Goal: Transaction & Acquisition: Purchase product/service

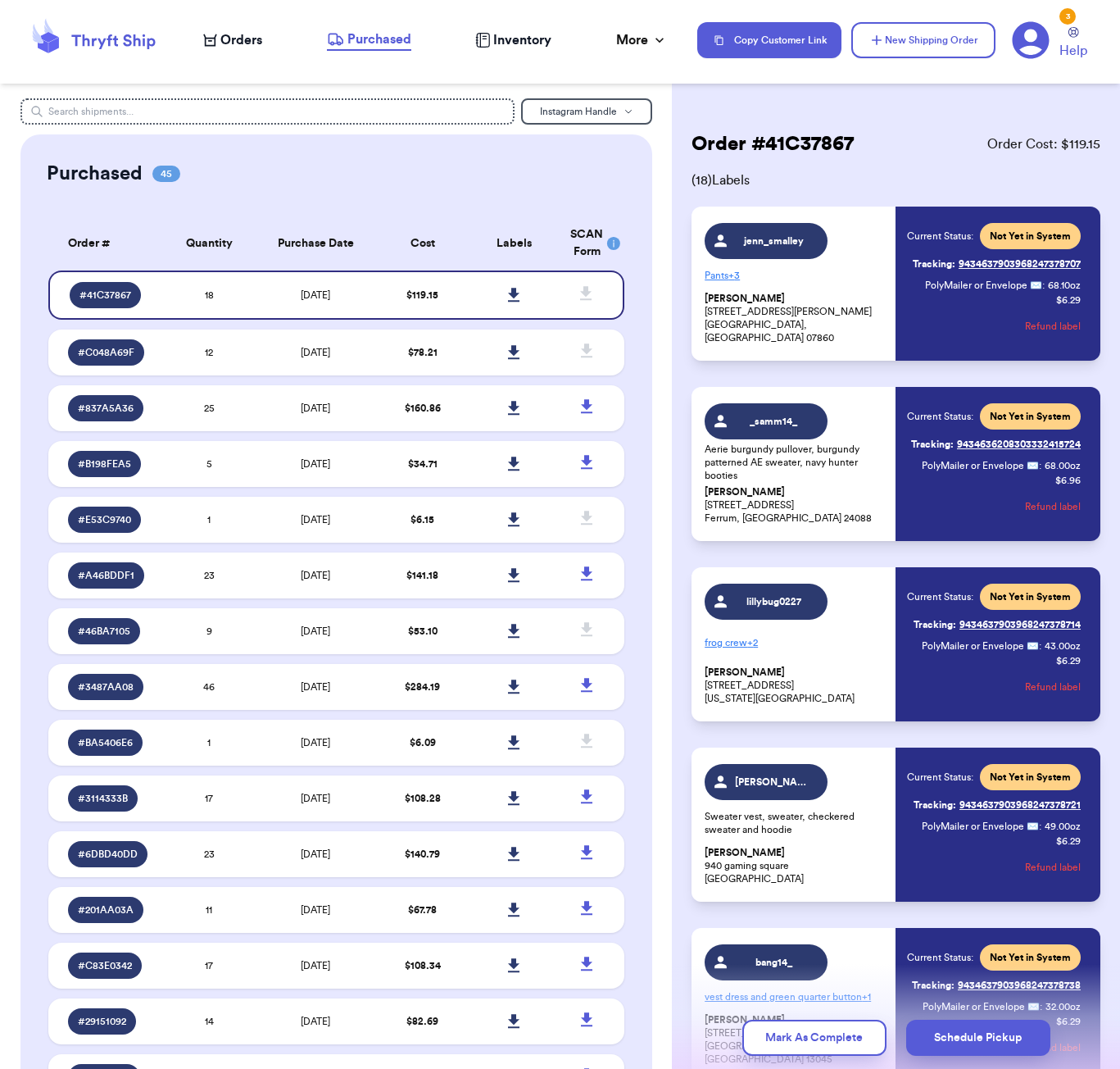
scroll to position [1459, 0]
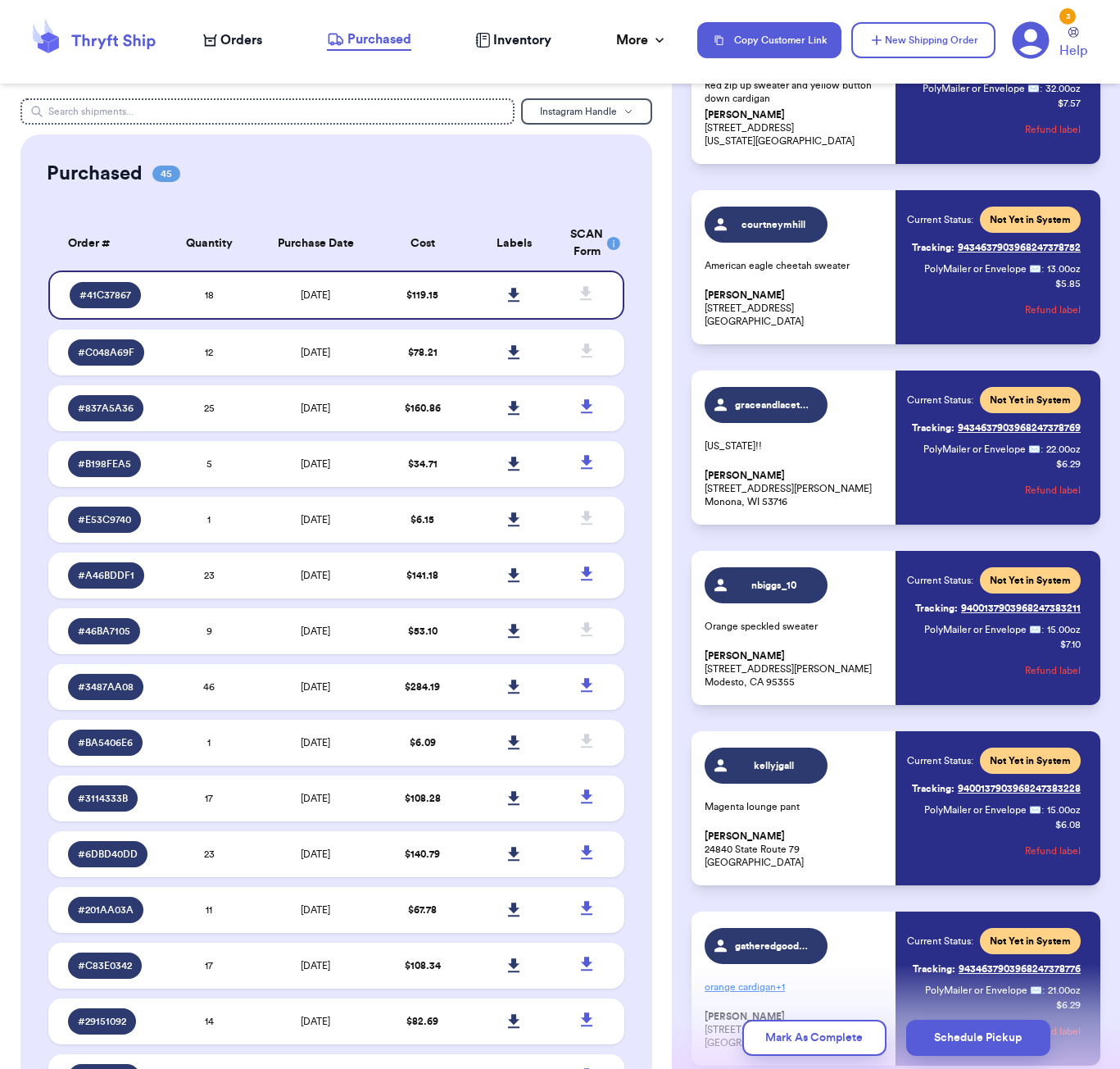
click at [125, 38] on icon at bounding box center [113, 41] width 84 height 15
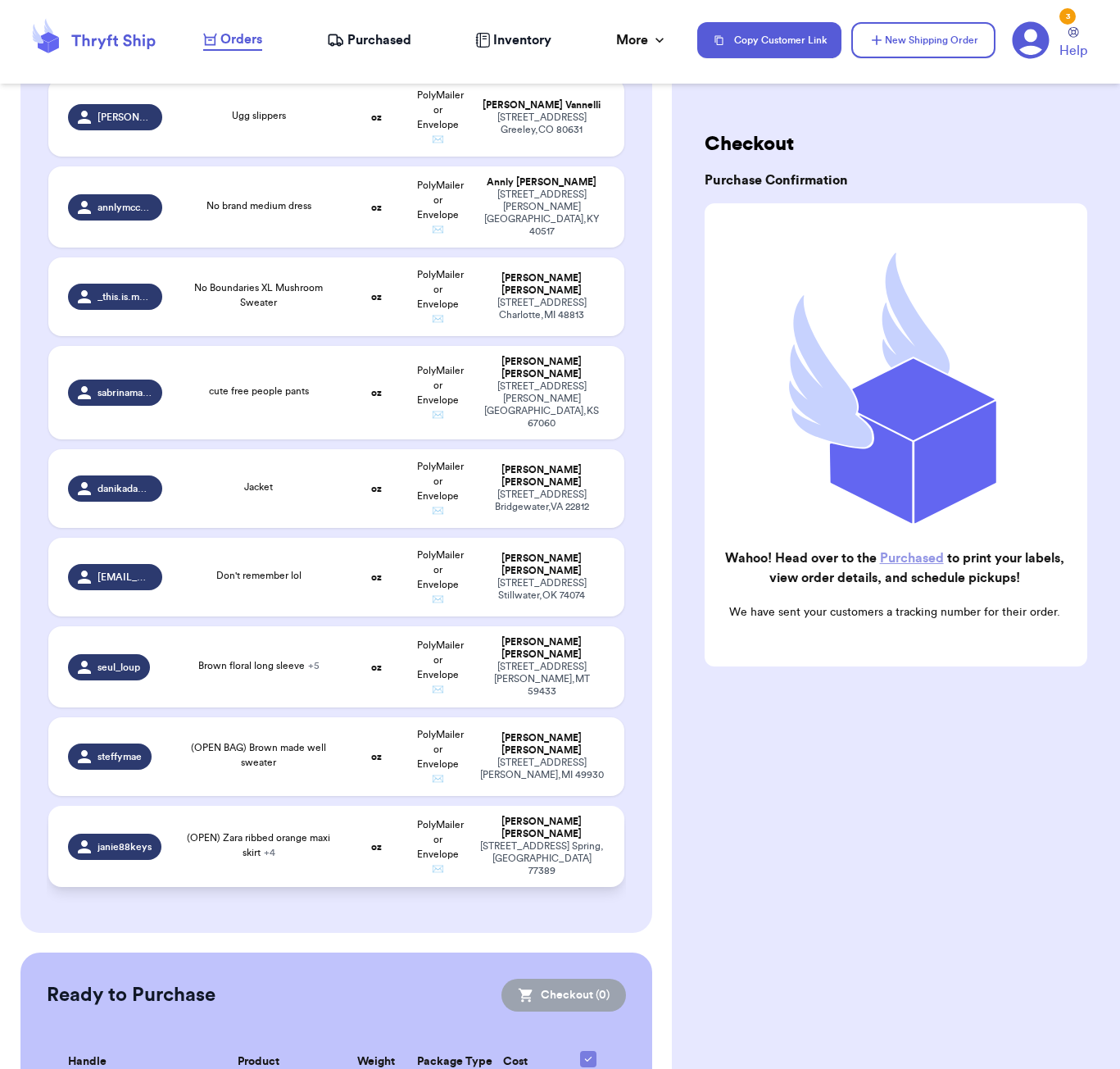
scroll to position [2864, 0]
click at [362, 626] on td "oz" at bounding box center [376, 666] width 62 height 81
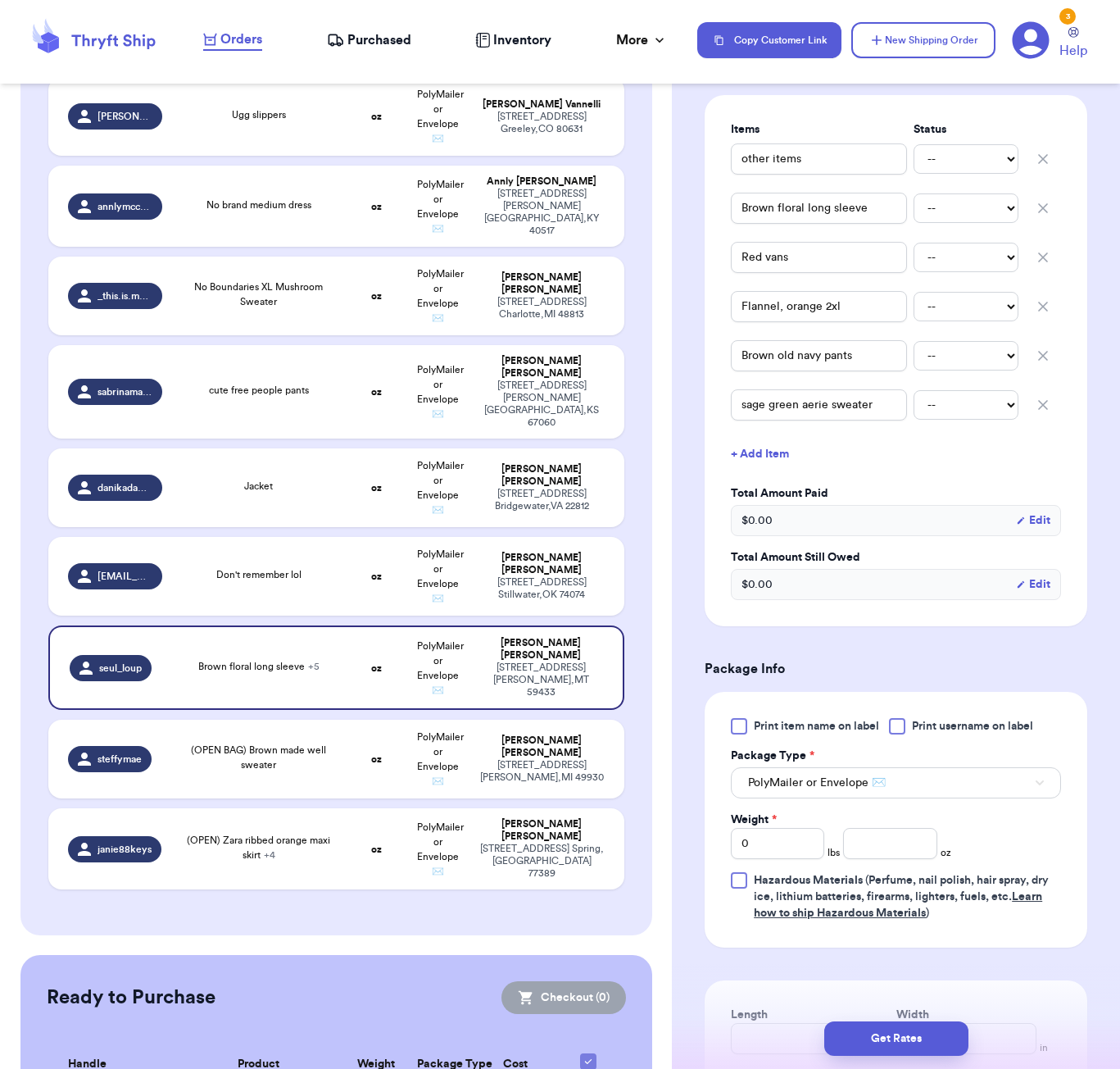
scroll to position [389, 0]
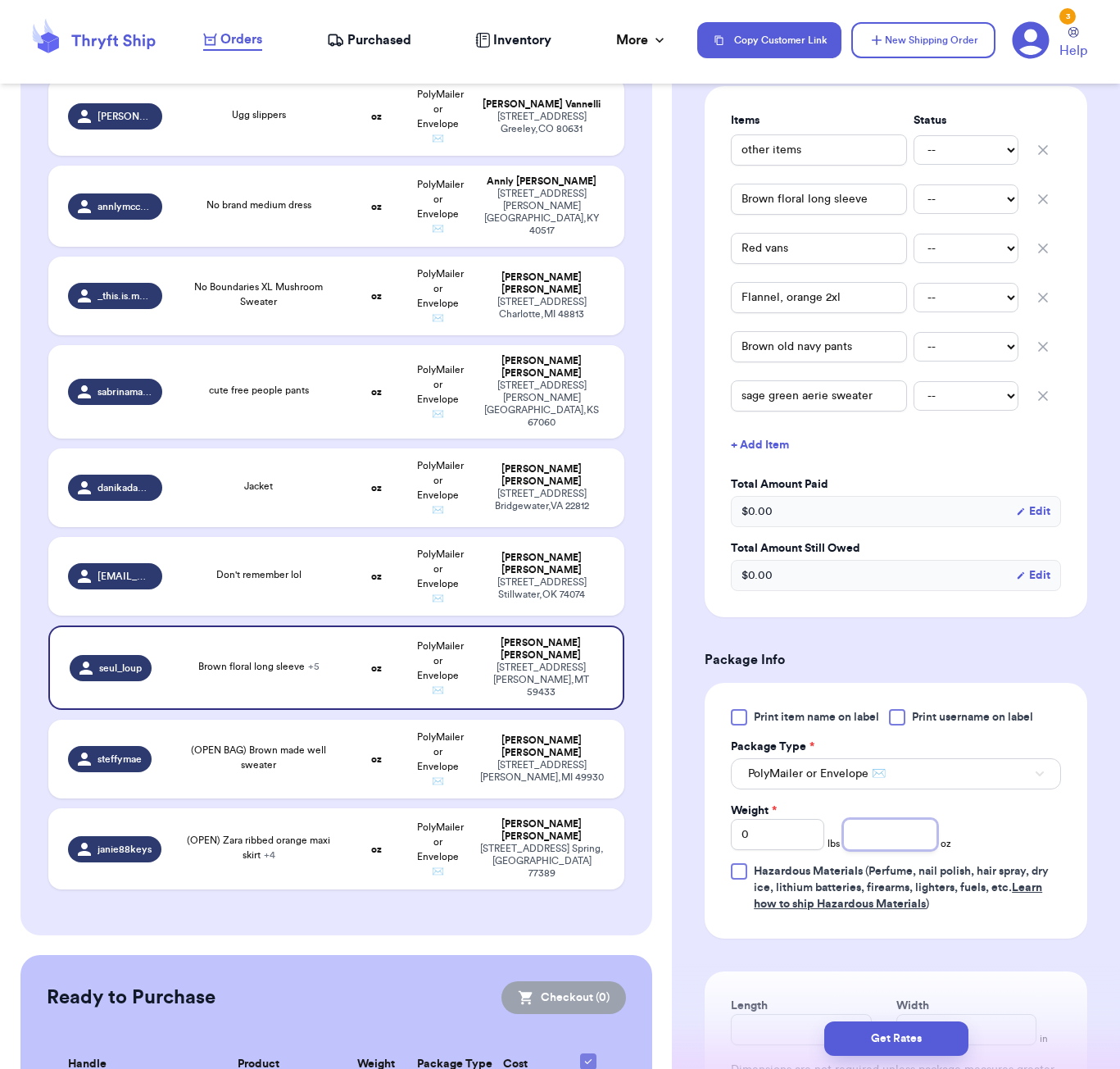
drag, startPoint x: 871, startPoint y: 845, endPoint x: 895, endPoint y: 838, distance: 25.0
click at [871, 845] on input "number" at bounding box center [890, 834] width 93 height 31
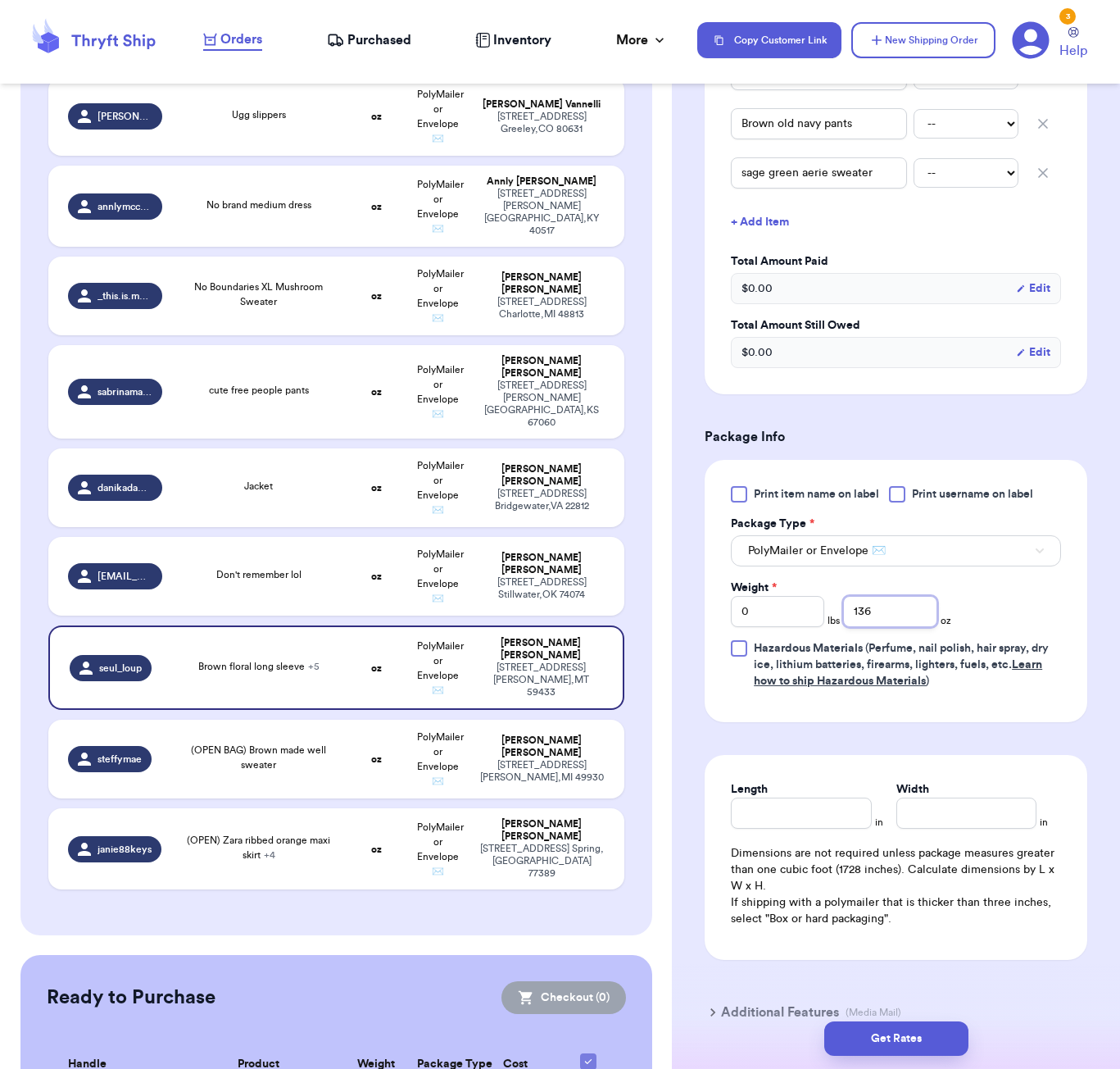
scroll to position [642, 0]
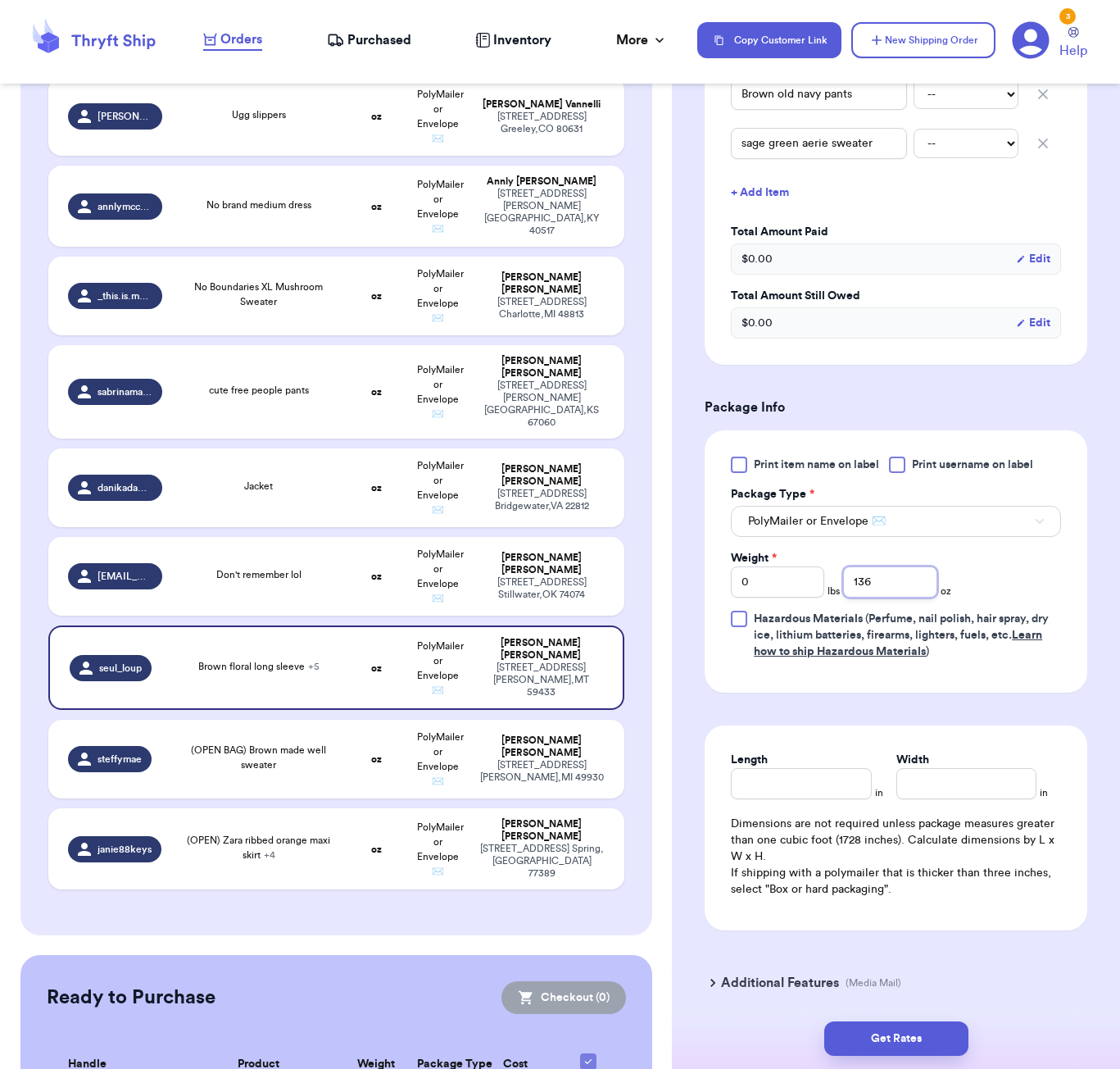
type input "136"
click at [786, 789] on input "Length" at bounding box center [801, 784] width 140 height 31
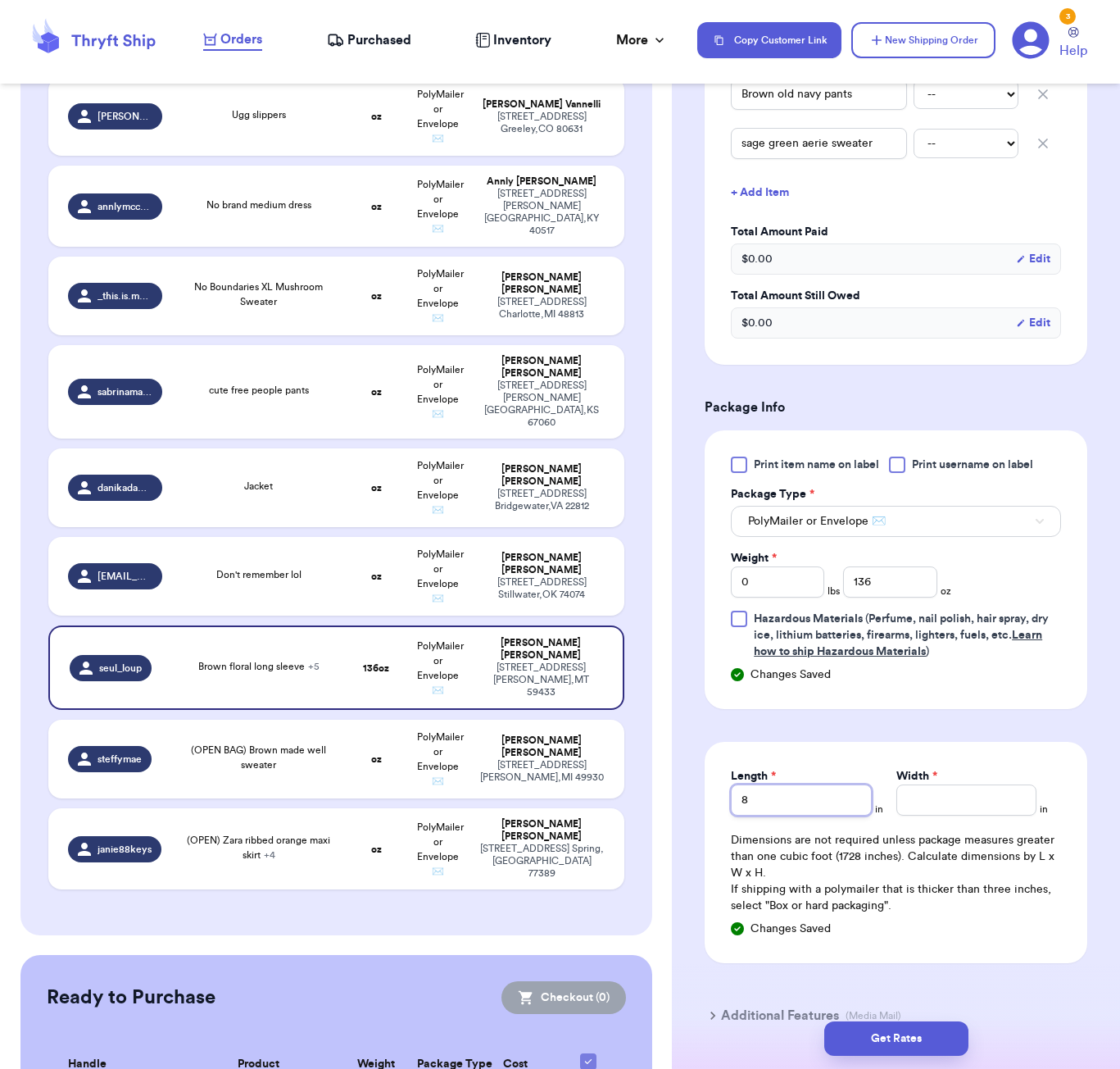
type input "8"
type input "9"
click at [898, 1040] on button "Get Rates" at bounding box center [896, 1039] width 144 height 35
type input "8"
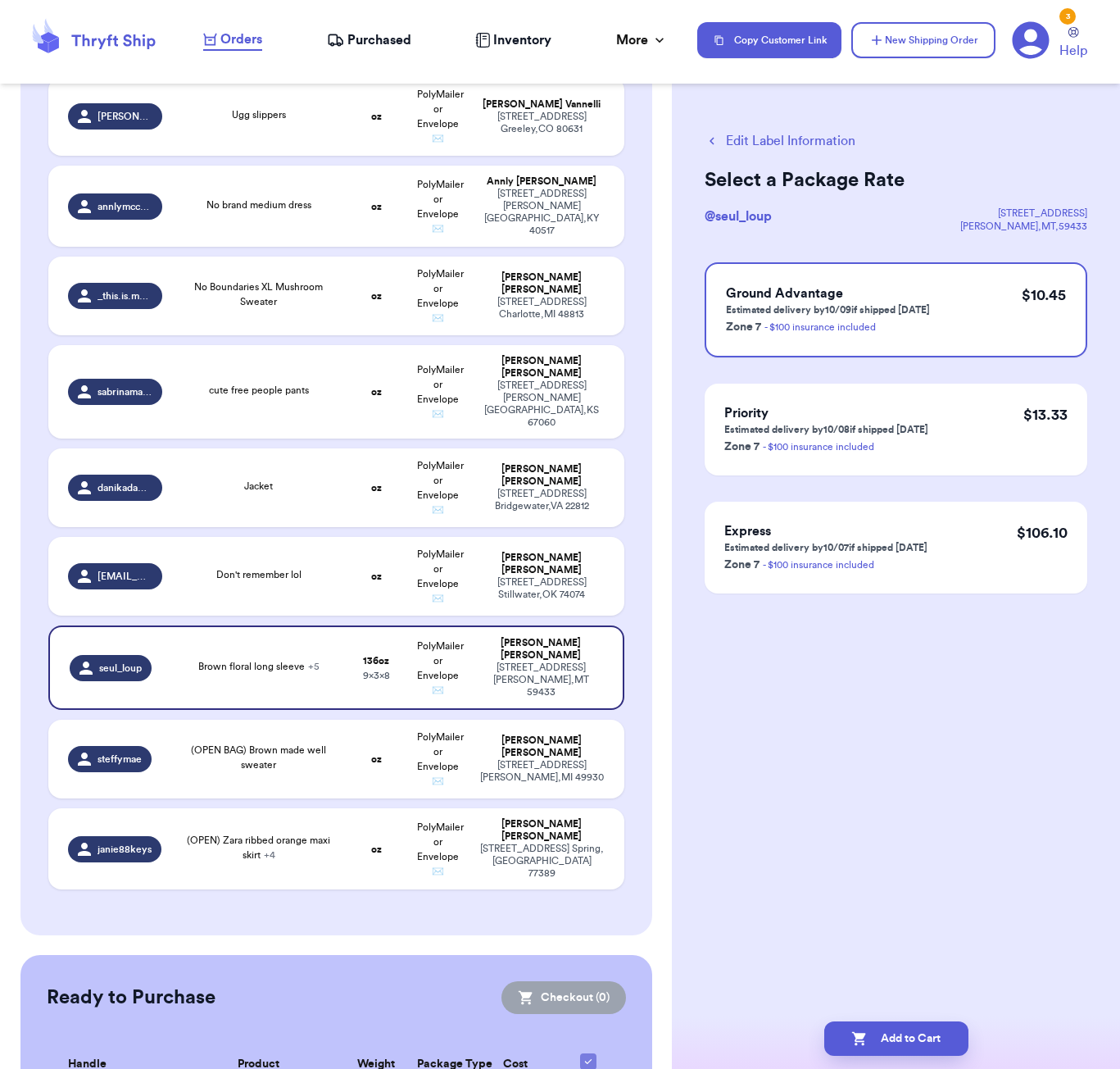
scroll to position [0, 0]
click at [754, 144] on button "Edit Label Information" at bounding box center [780, 141] width 151 height 20
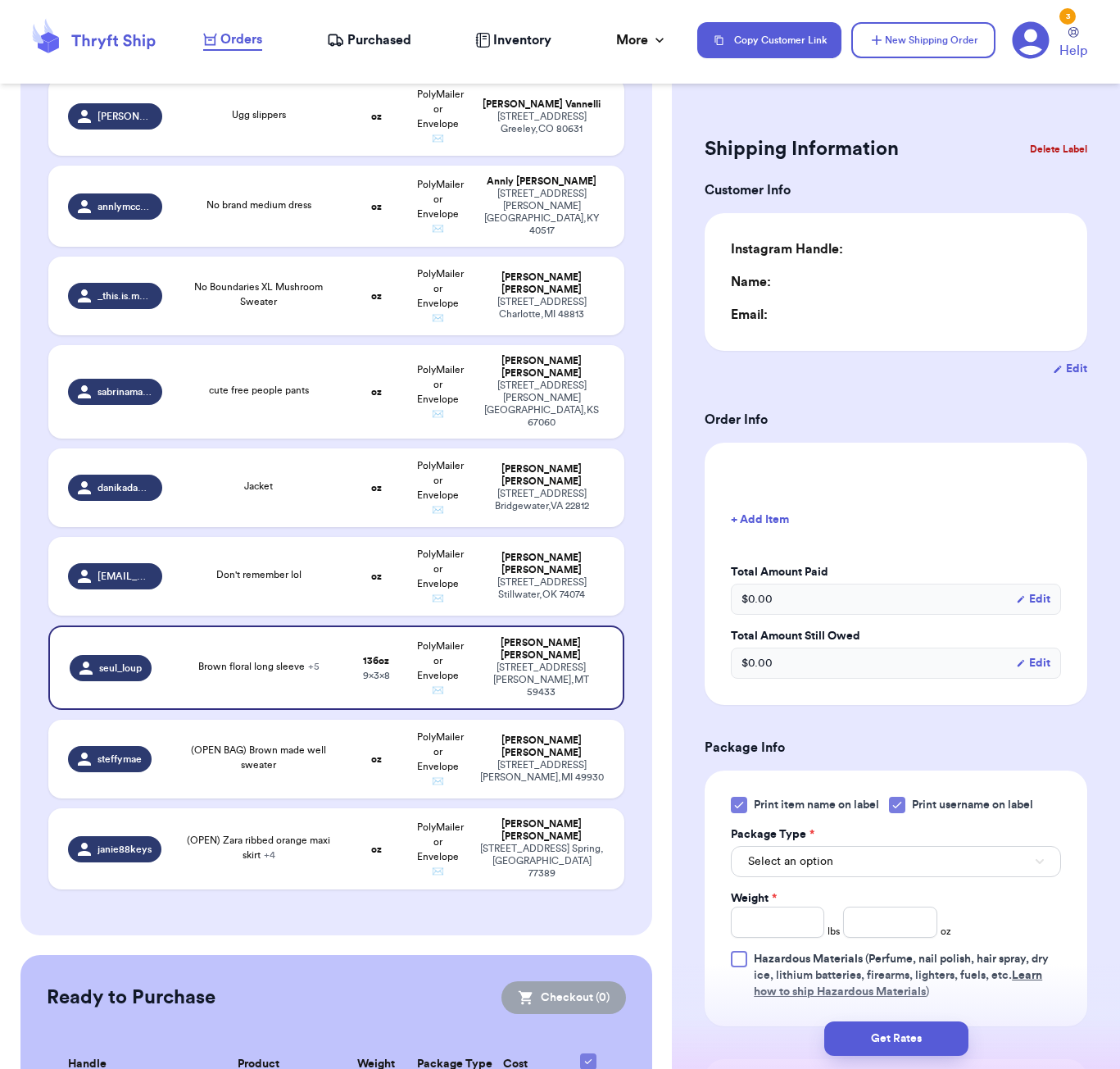
type input "8"
type input "9"
type input "0"
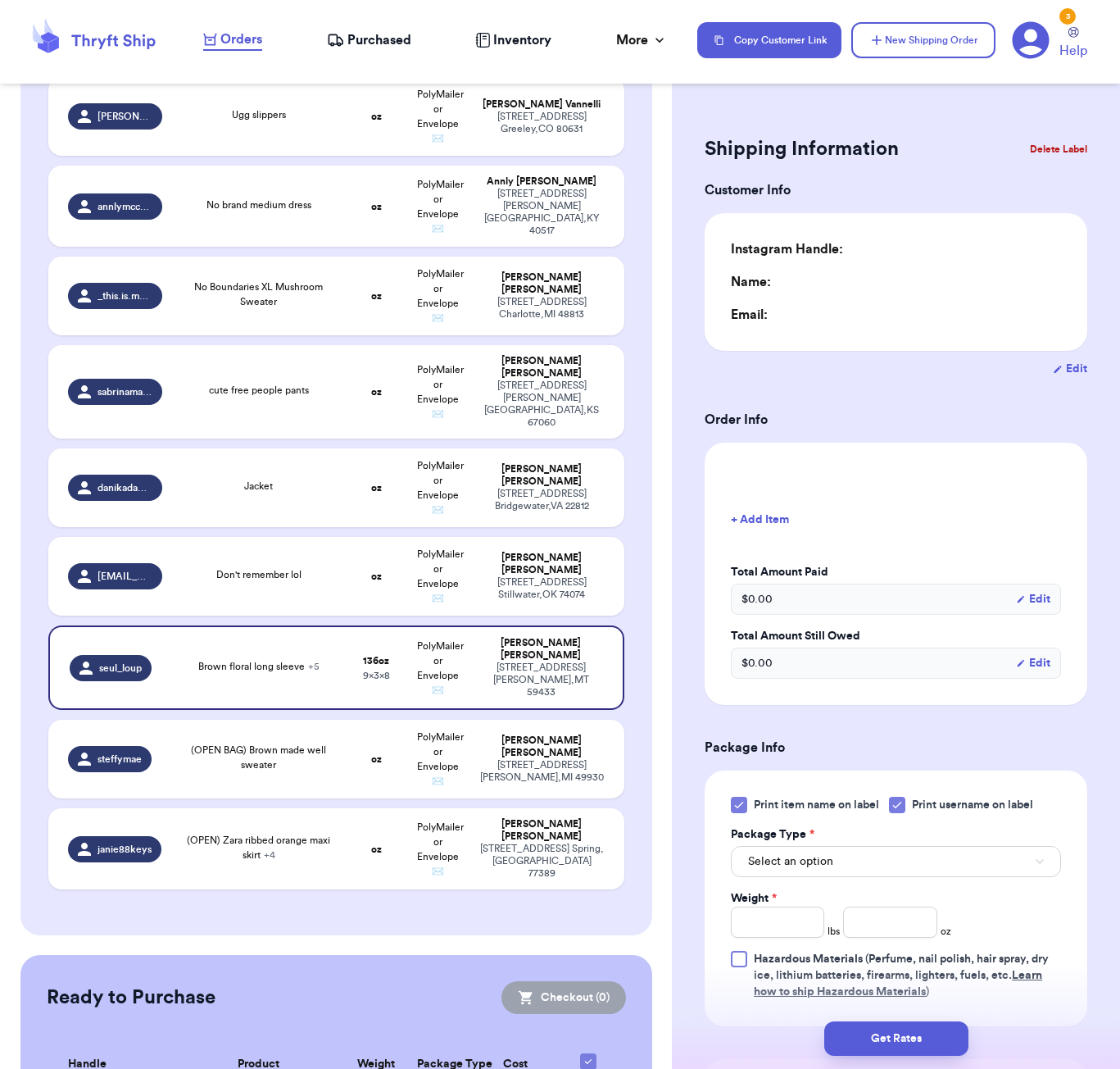
type input "0"
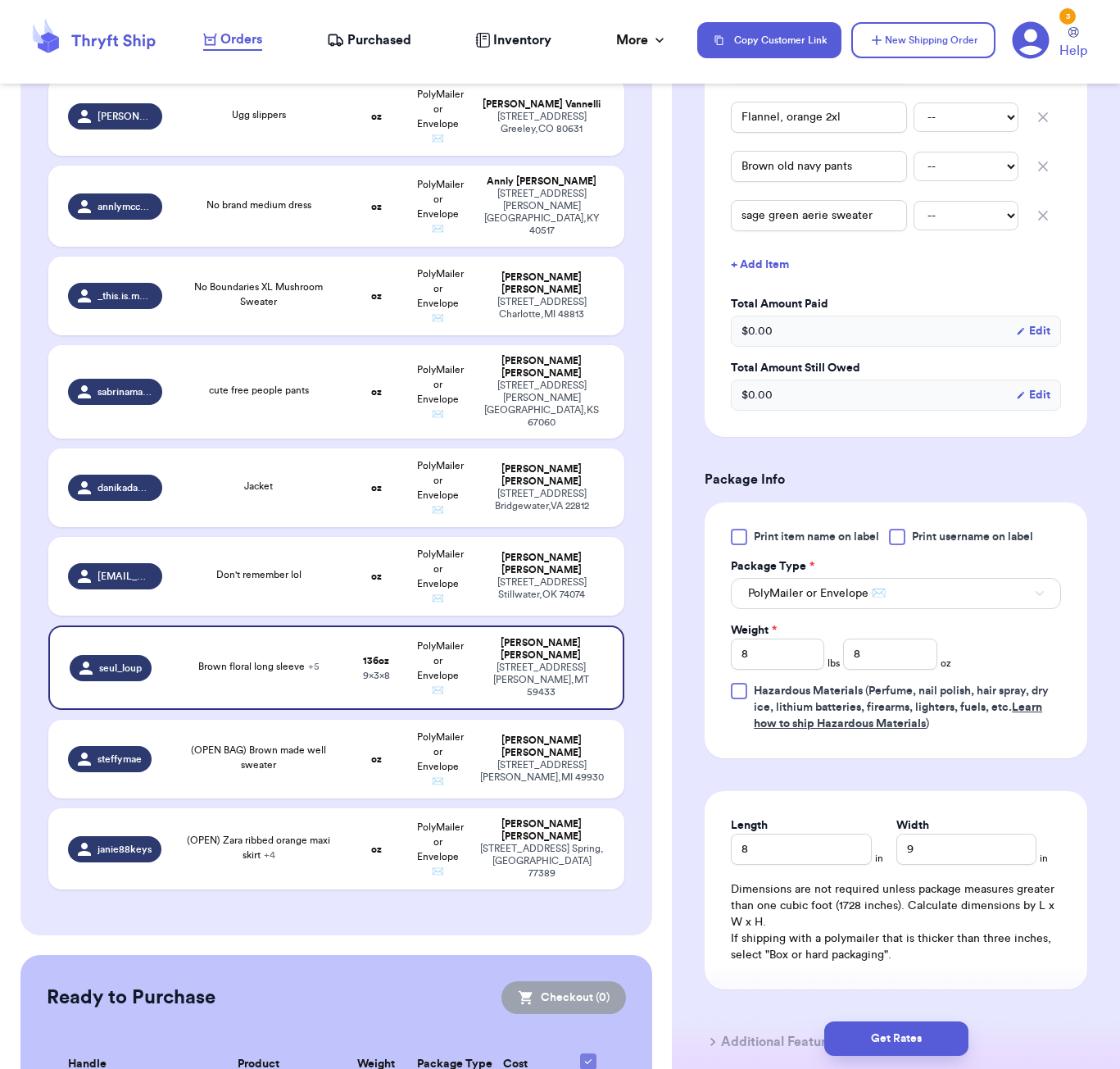
scroll to position [644, 0]
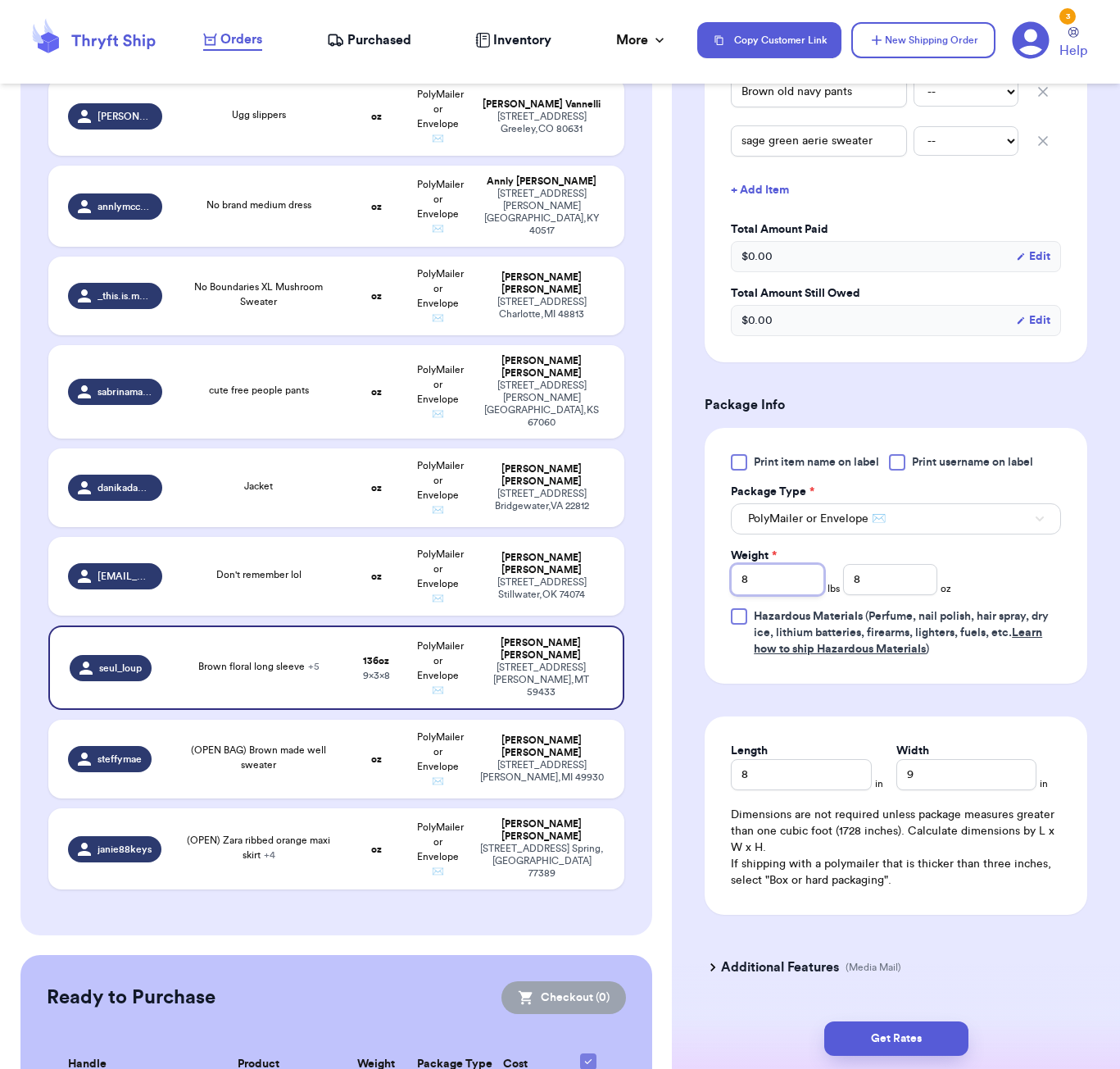
click at [790, 588] on input "8" at bounding box center [778, 580] width 93 height 31
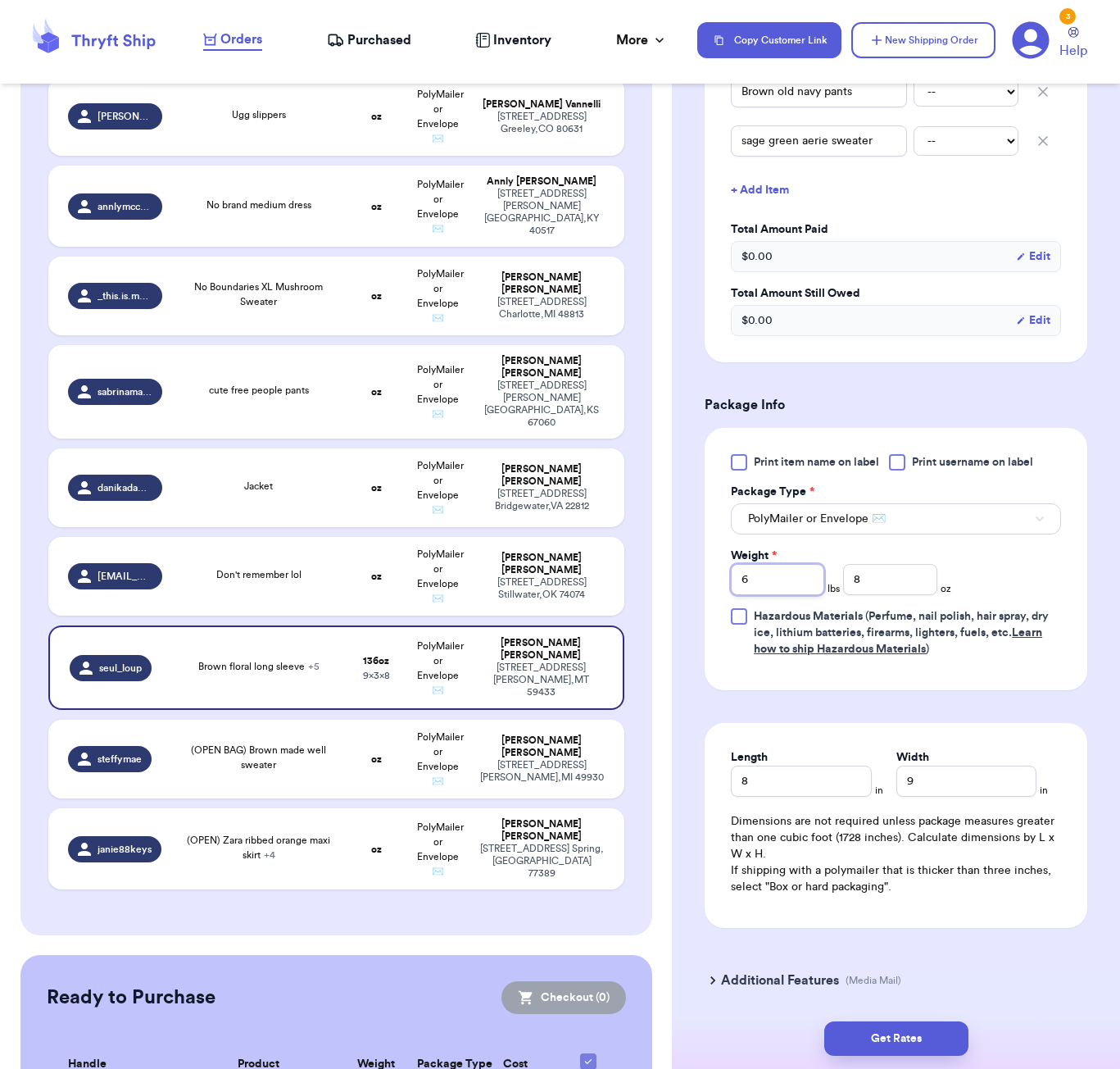
type input "6"
click at [885, 588] on input "8" at bounding box center [890, 580] width 93 height 31
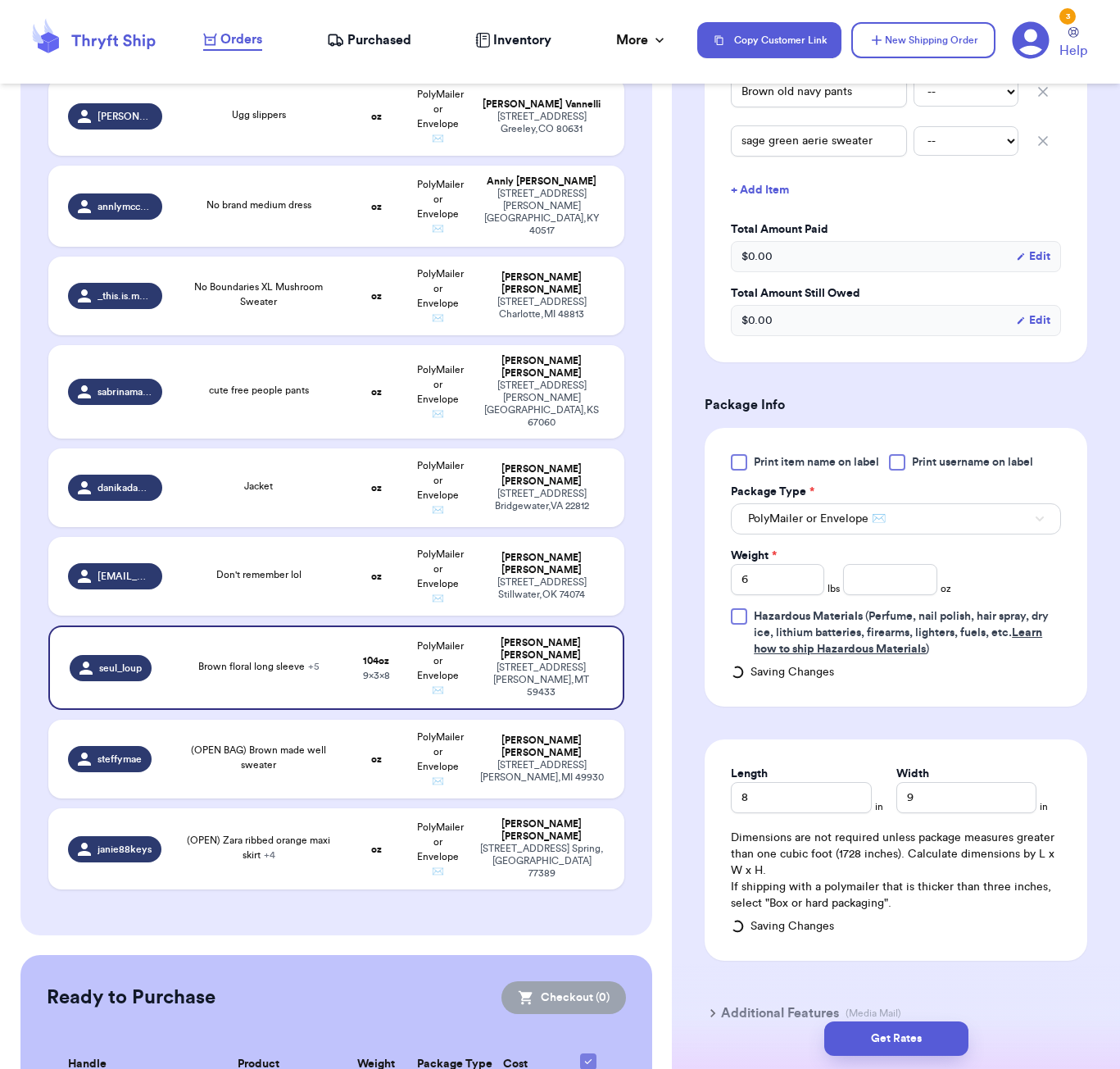
drag, startPoint x: 823, startPoint y: 781, endPoint x: 818, endPoint y: 799, distance: 18.7
click at [822, 782] on div "Length" at bounding box center [801, 773] width 140 height 16
click at [819, 805] on input "8" at bounding box center [801, 798] width 140 height 31
type input "7"
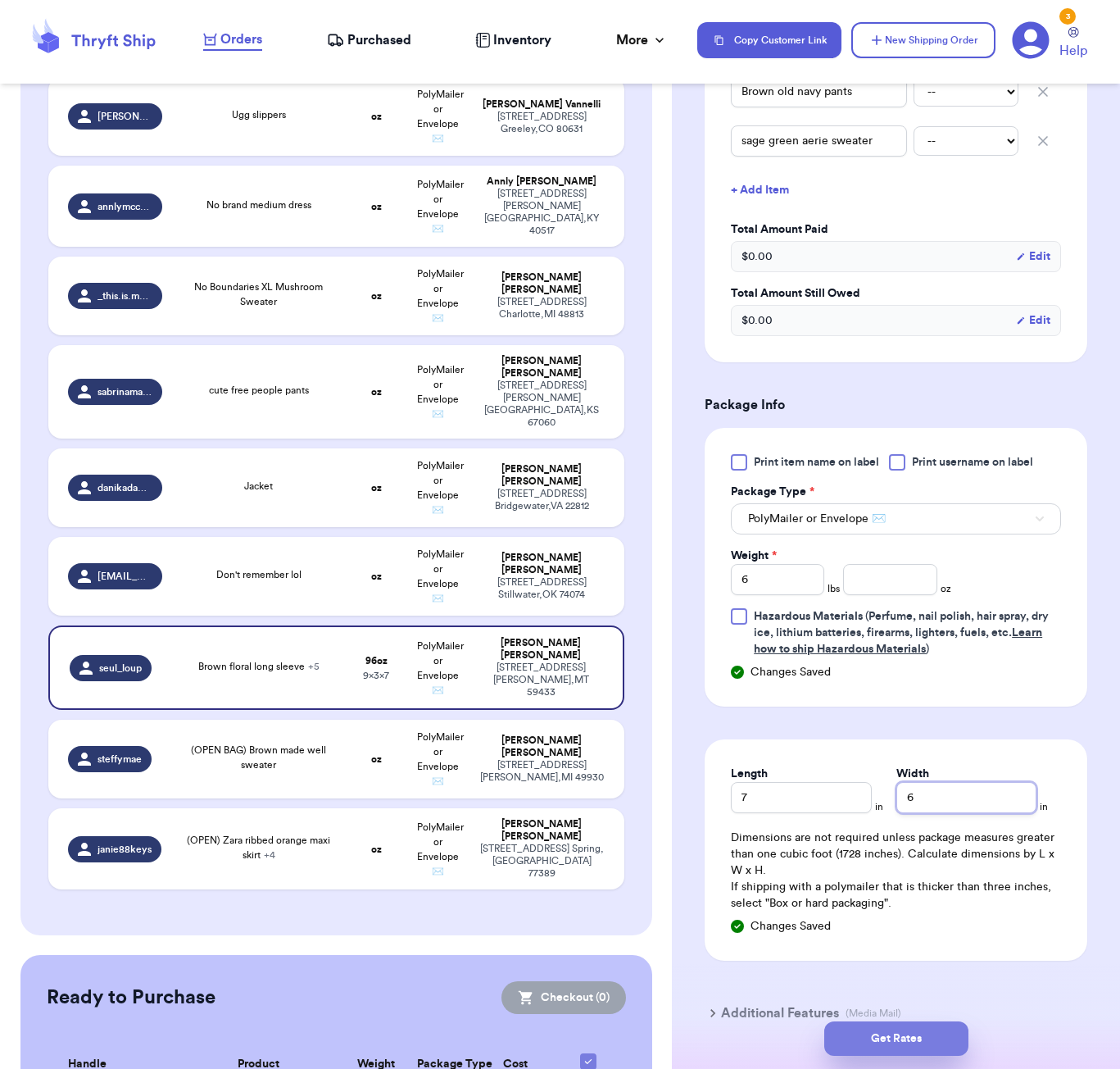
type input "6"
click at [927, 1040] on button "Get Rates" at bounding box center [896, 1039] width 144 height 35
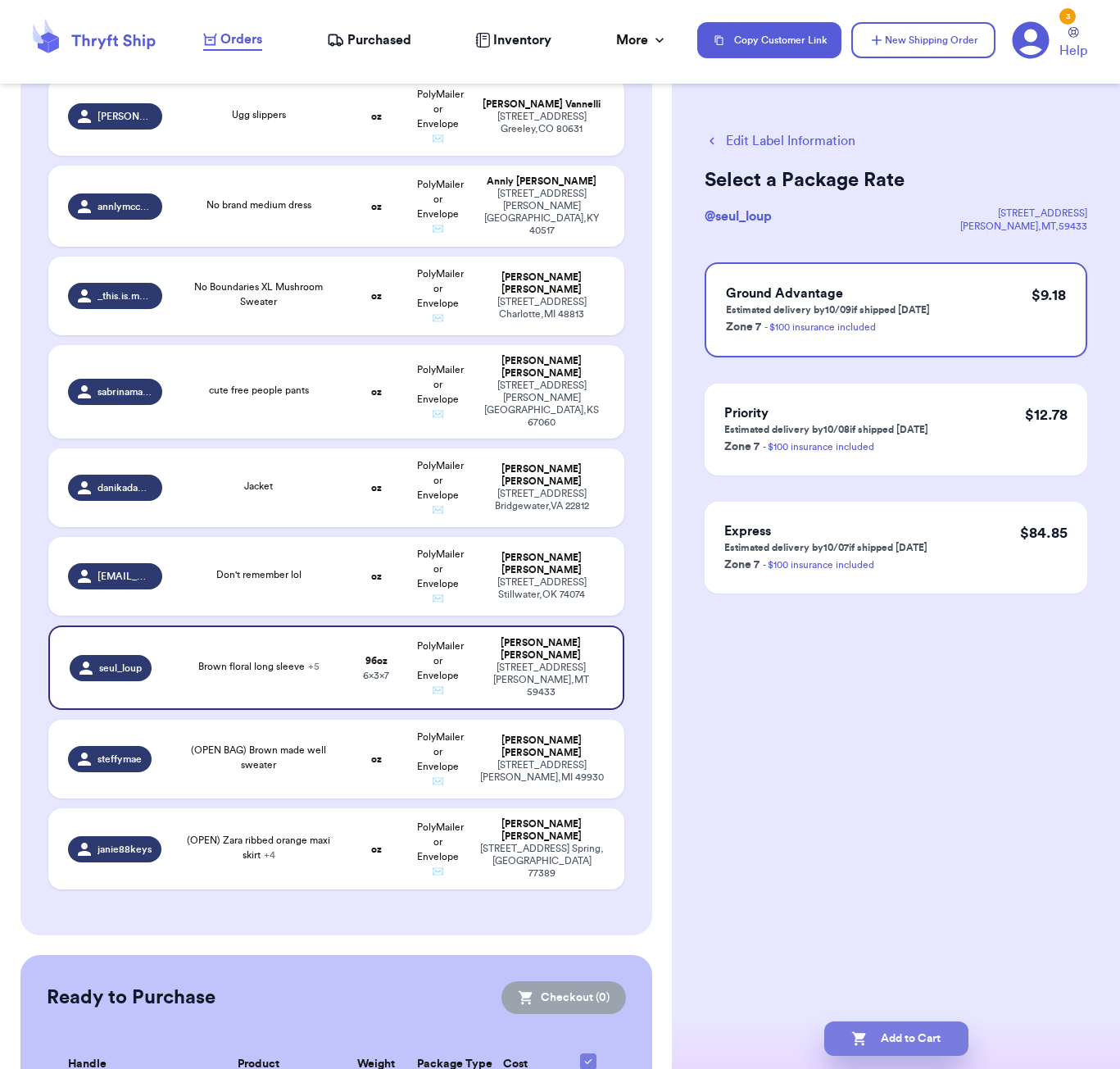
click at [964, 1043] on button "Add to Cart" at bounding box center [896, 1039] width 144 height 35
checkbox input "true"
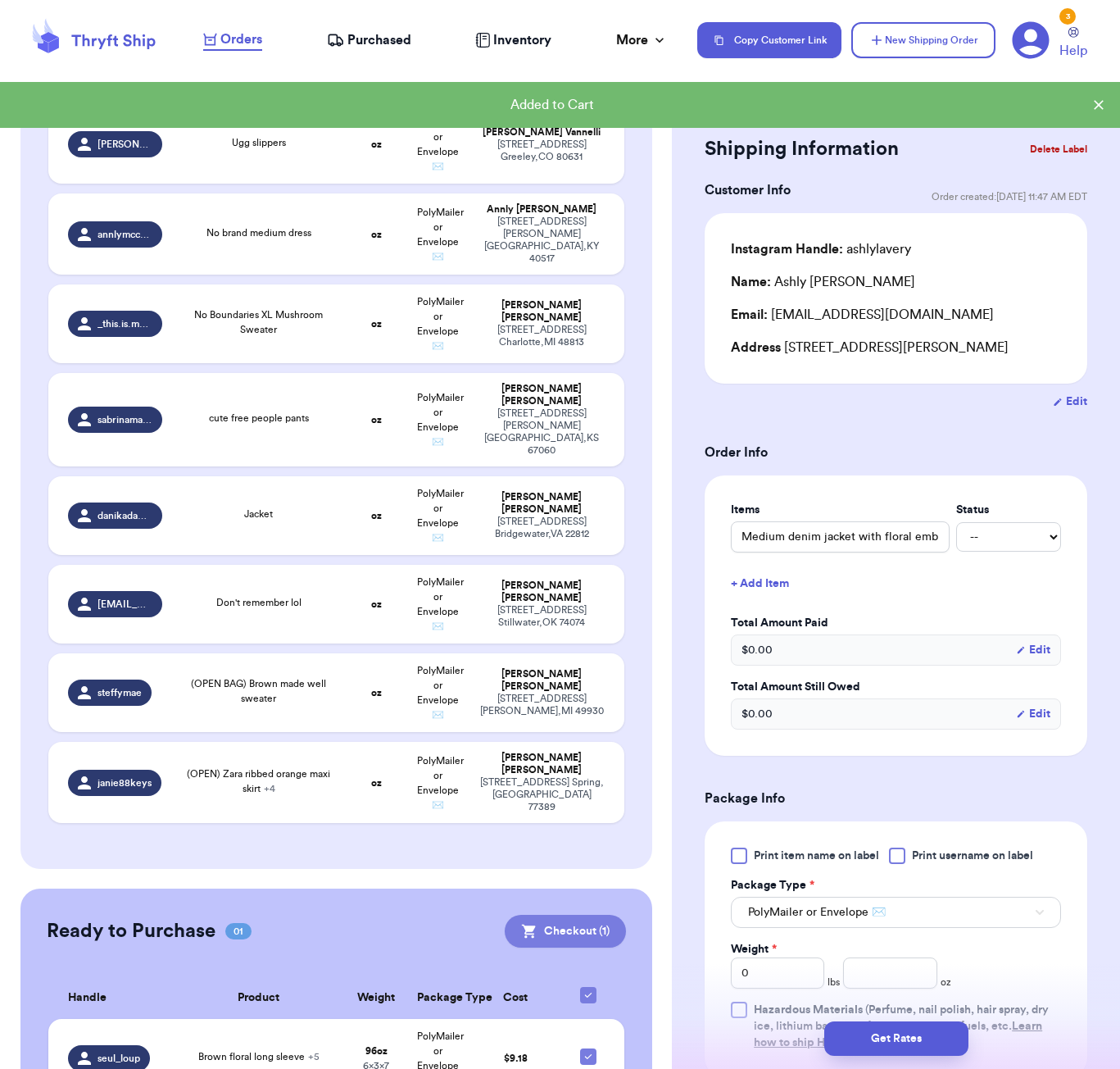
click at [574, 914] on button "Checkout ( 1 )" at bounding box center [565, 931] width 121 height 33
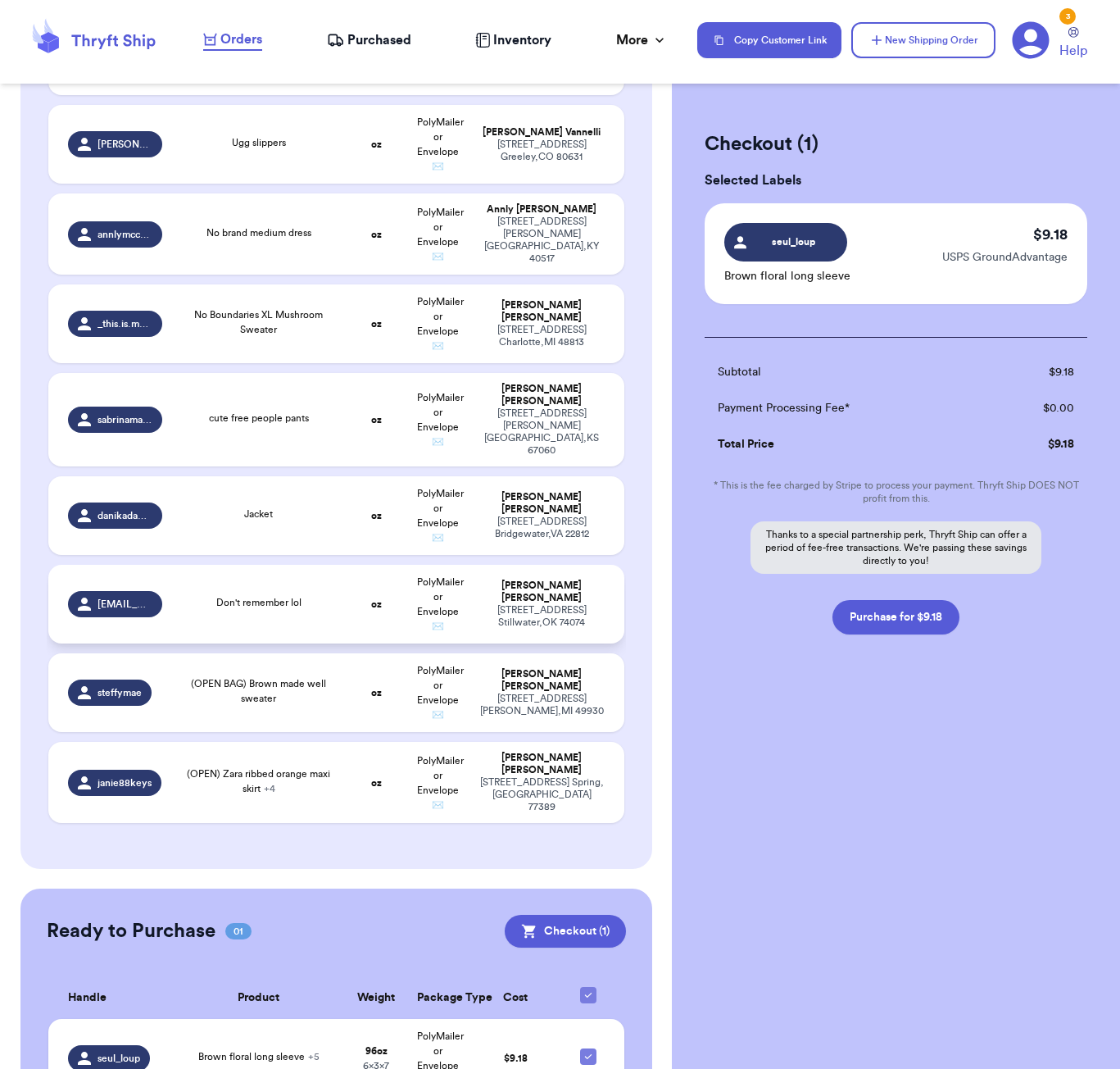
click at [281, 597] on span "Don't remember lol" at bounding box center [258, 601] width 86 height 10
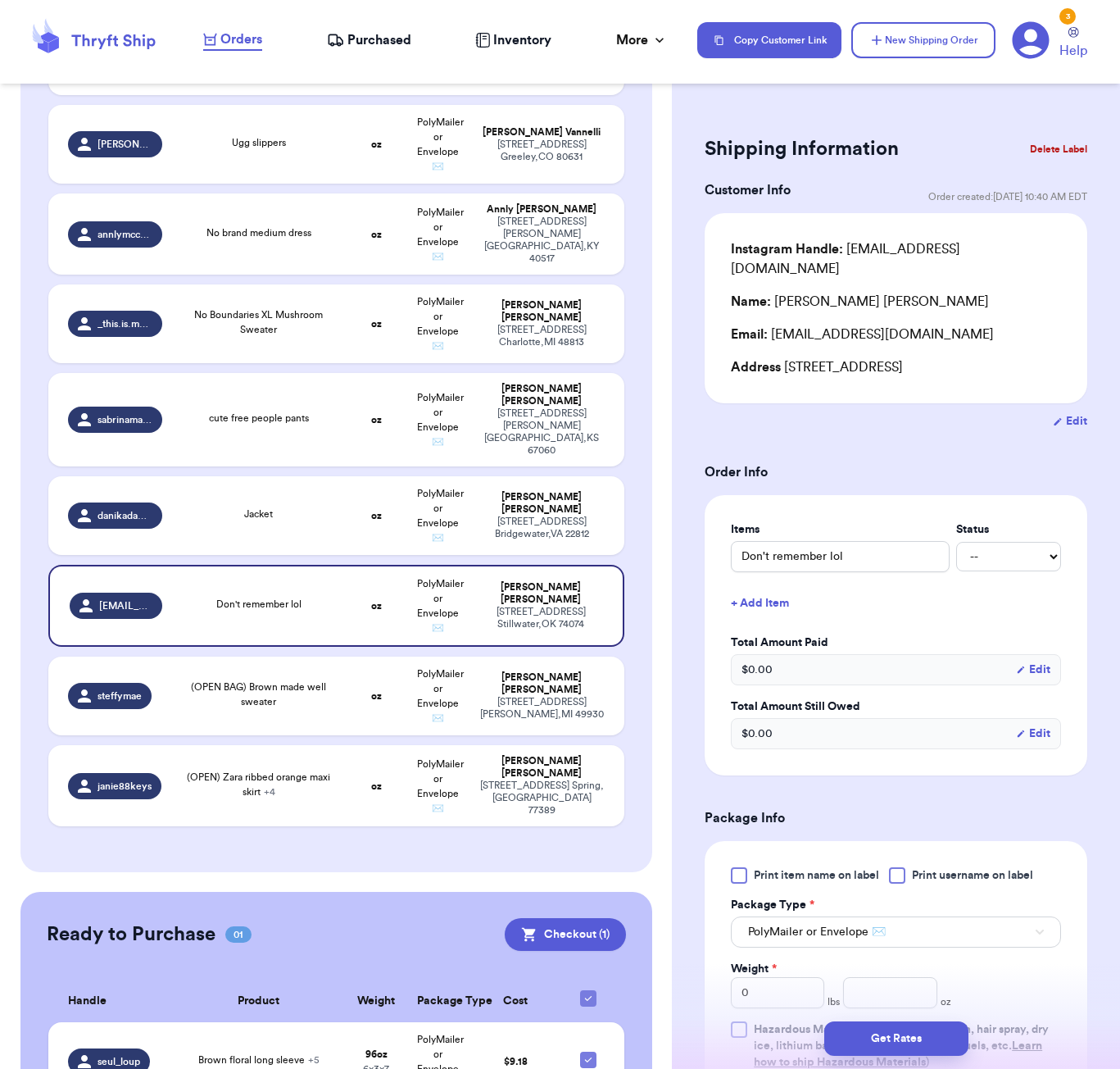
scroll to position [2835, 0]
click at [1060, 151] on button "Delete Label" at bounding box center [1060, 150] width 71 height 36
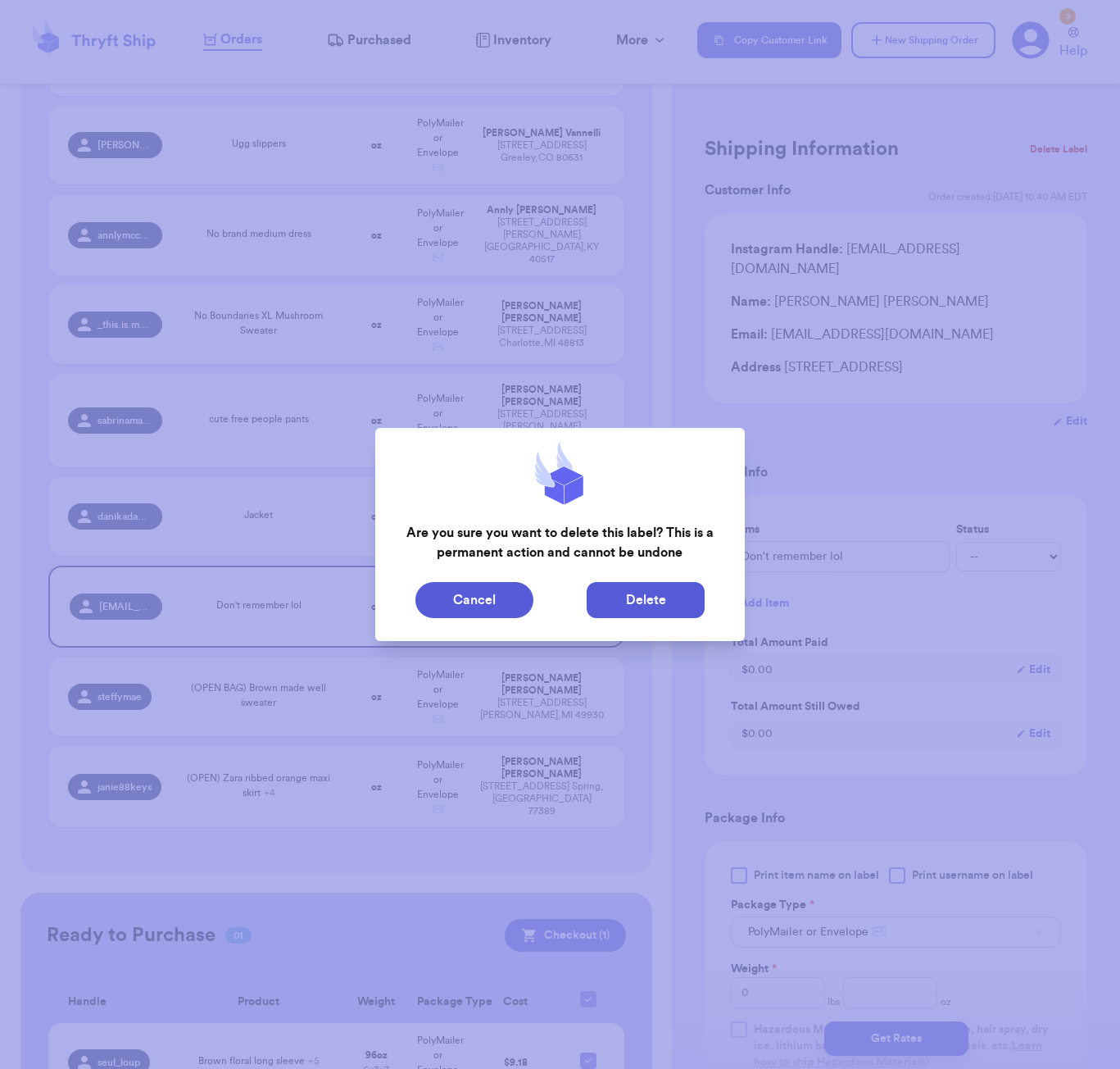
click at [695, 612] on button "Delete" at bounding box center [646, 600] width 118 height 36
type input "Medium denim jacket with floral embroidered colar"
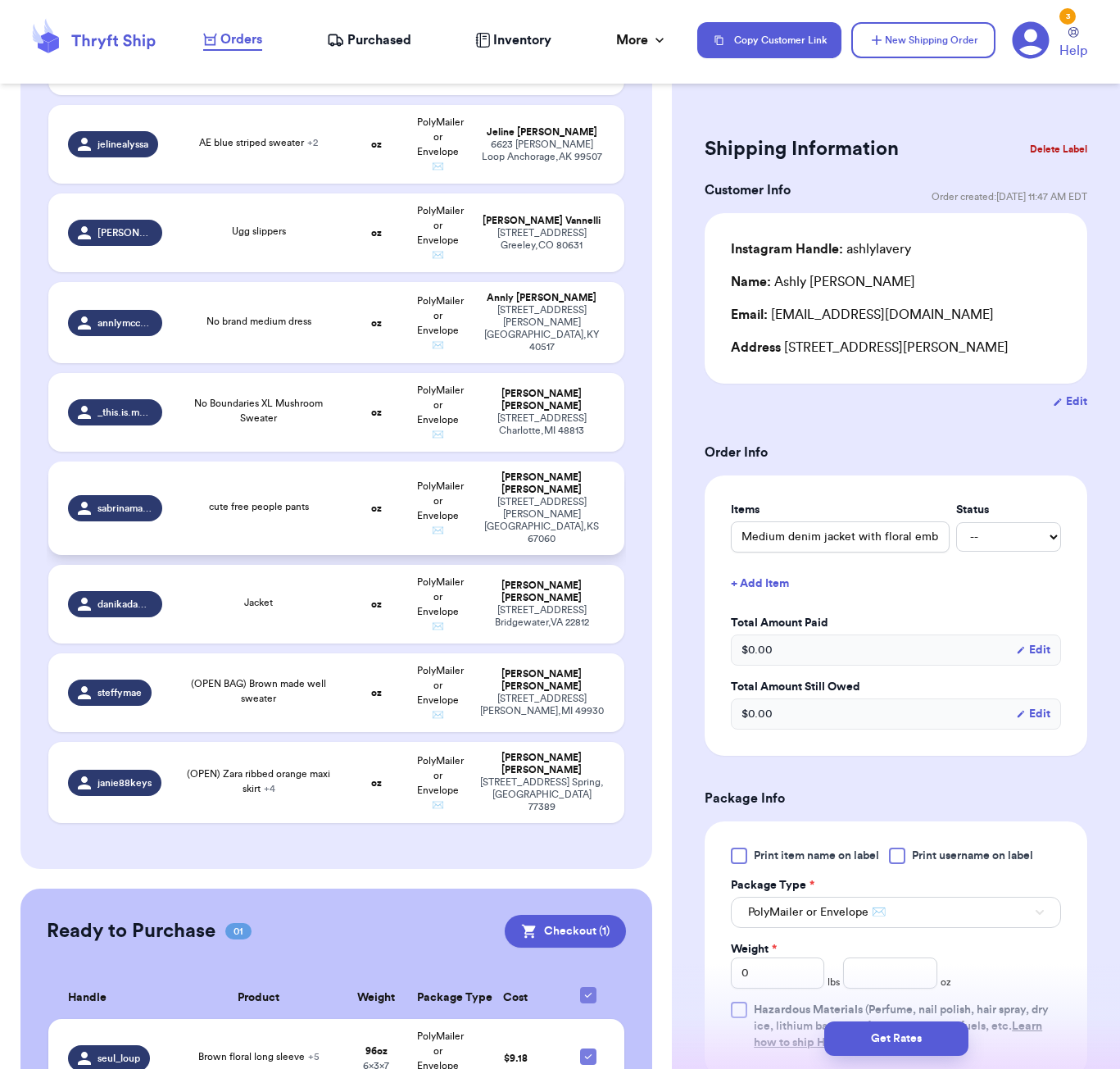
scroll to position [0, 0]
click at [259, 468] on td "cute free people pants" at bounding box center [258, 508] width 174 height 93
type input "cute free people pants"
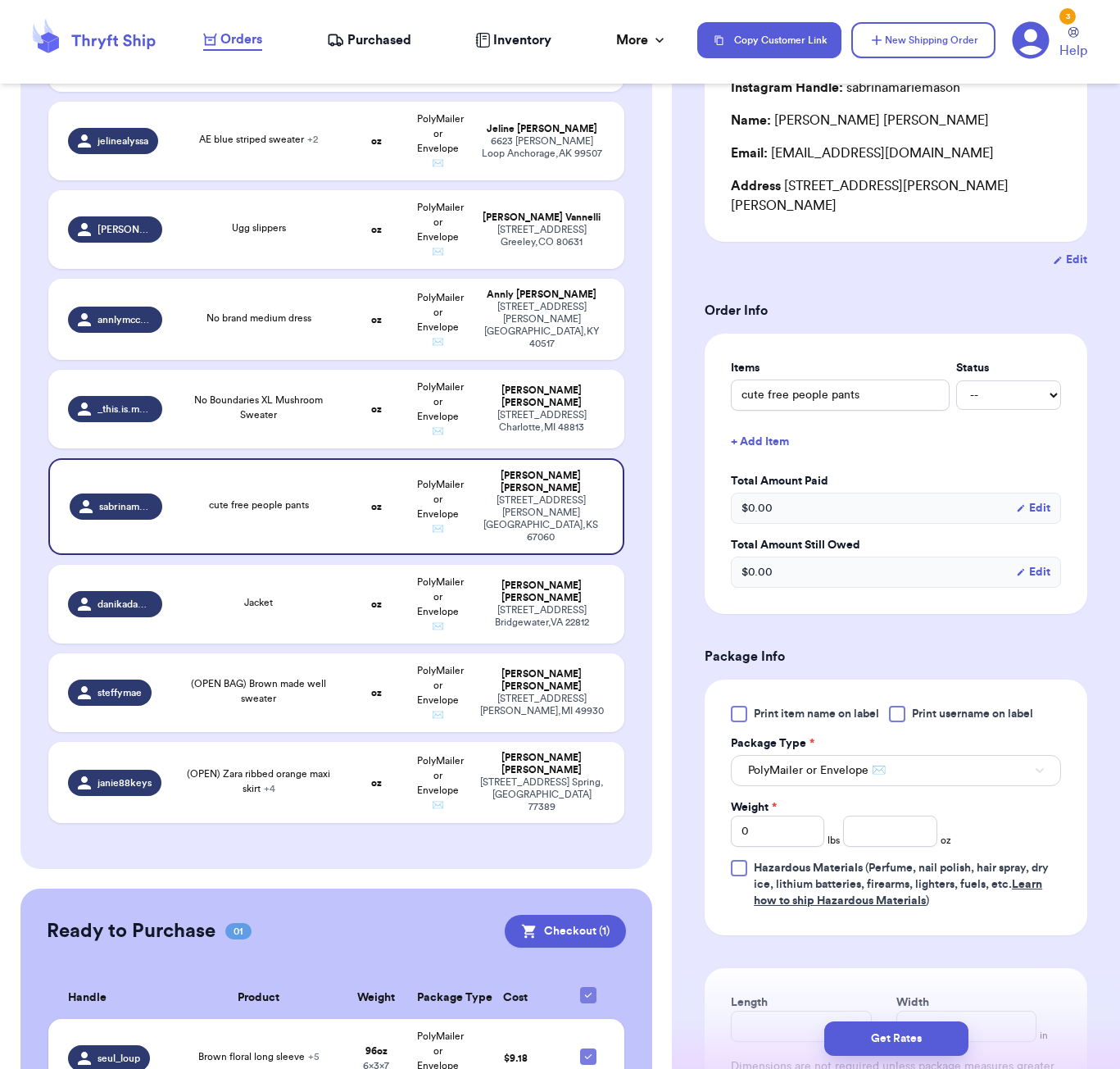
scroll to position [309, 0]
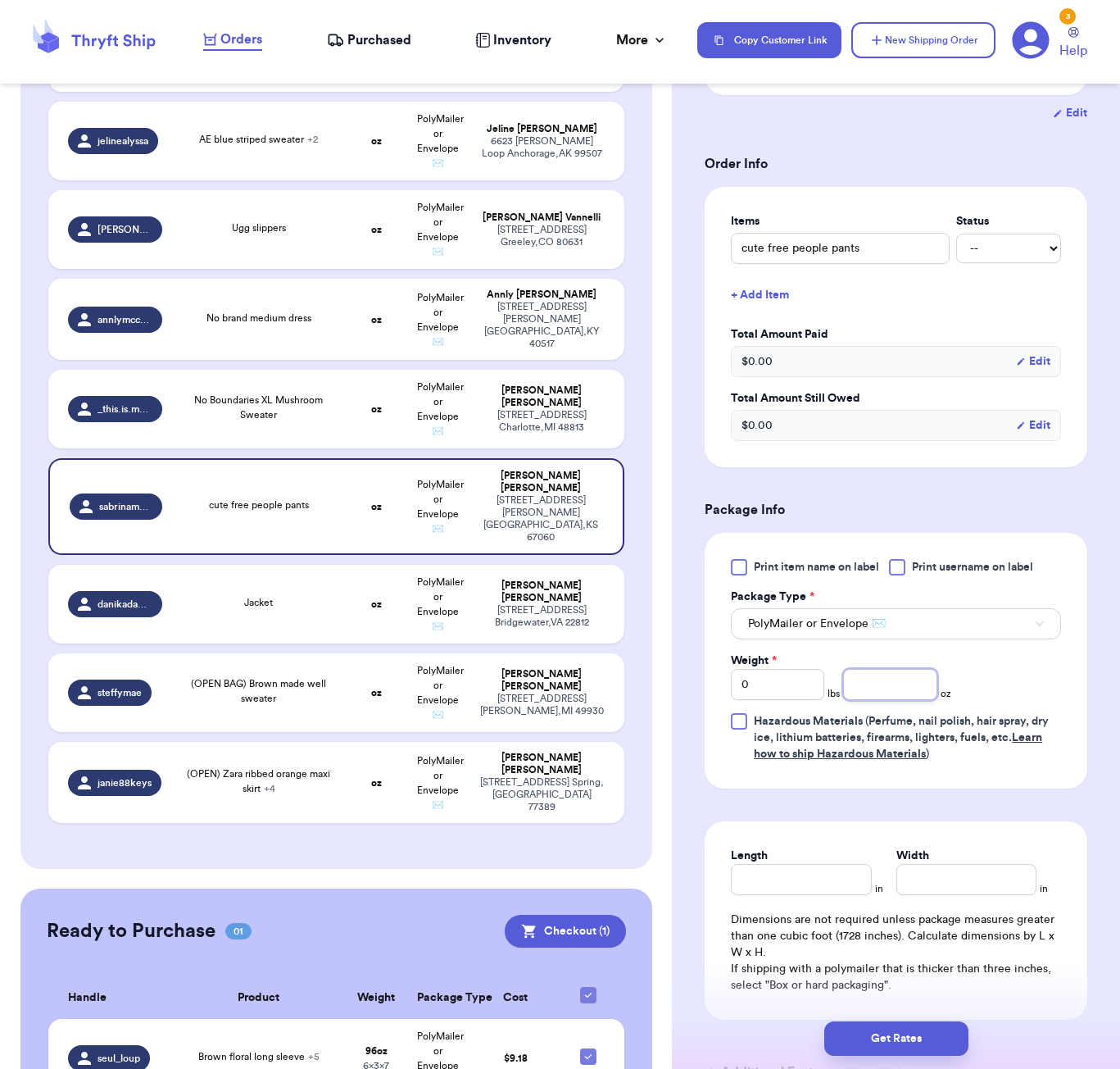
click at [874, 681] on input "number" at bounding box center [890, 684] width 93 height 31
type input "15"
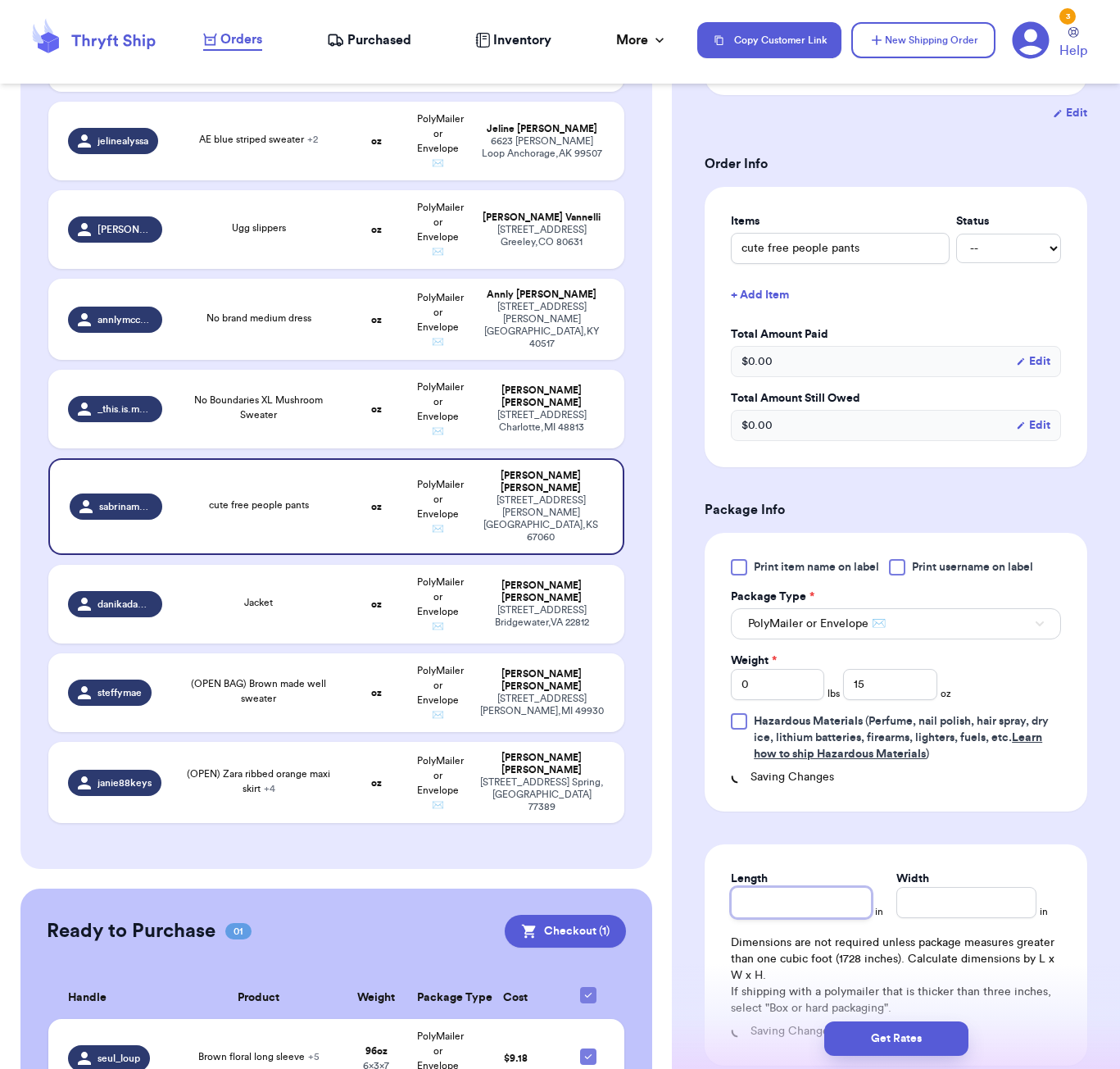
click at [844, 870] on div "Length" at bounding box center [801, 894] width 140 height 48
type input "7"
type input "6"
click at [908, 1039] on button "Get Rates" at bounding box center [896, 1039] width 144 height 35
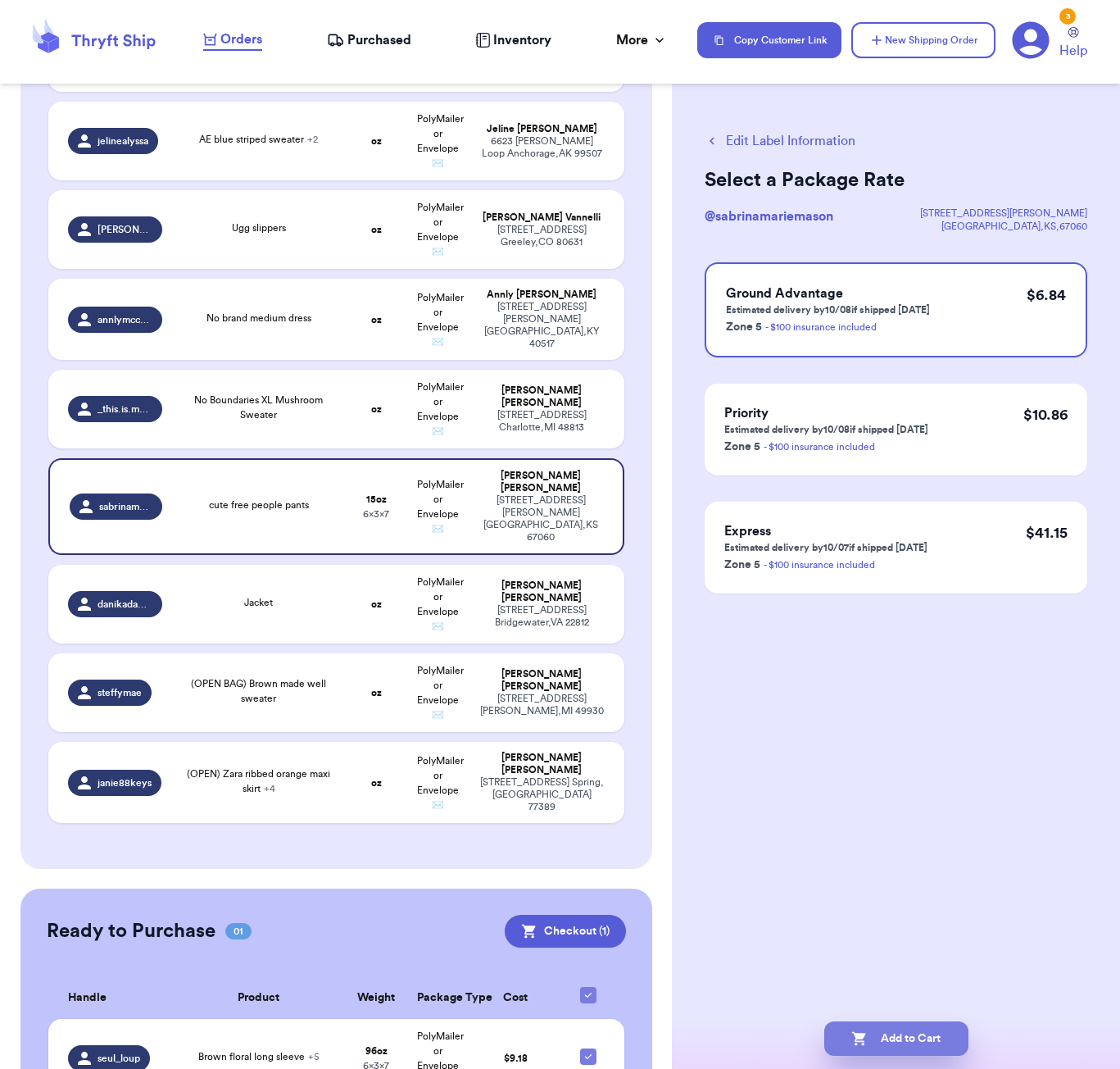
click at [888, 1039] on button "Add to Cart" at bounding box center [896, 1039] width 144 height 35
checkbox input "true"
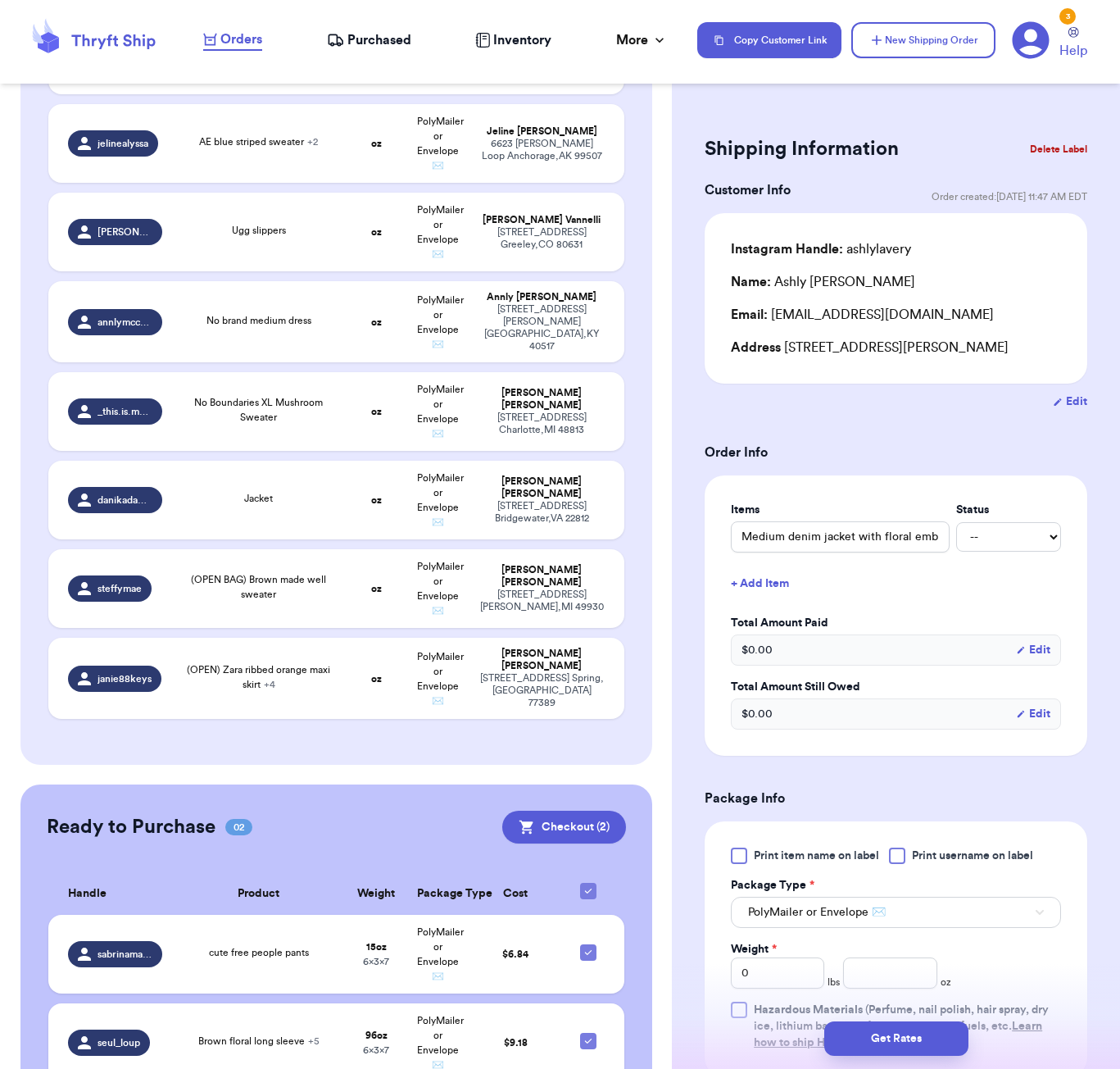
scroll to position [2751, 0]
click at [578, 786] on div "Ready to Purchase 02 Checkout ( 2 ) Checkout ( 2 ) Handle Product Weight Packag…" at bounding box center [336, 957] width 632 height 343
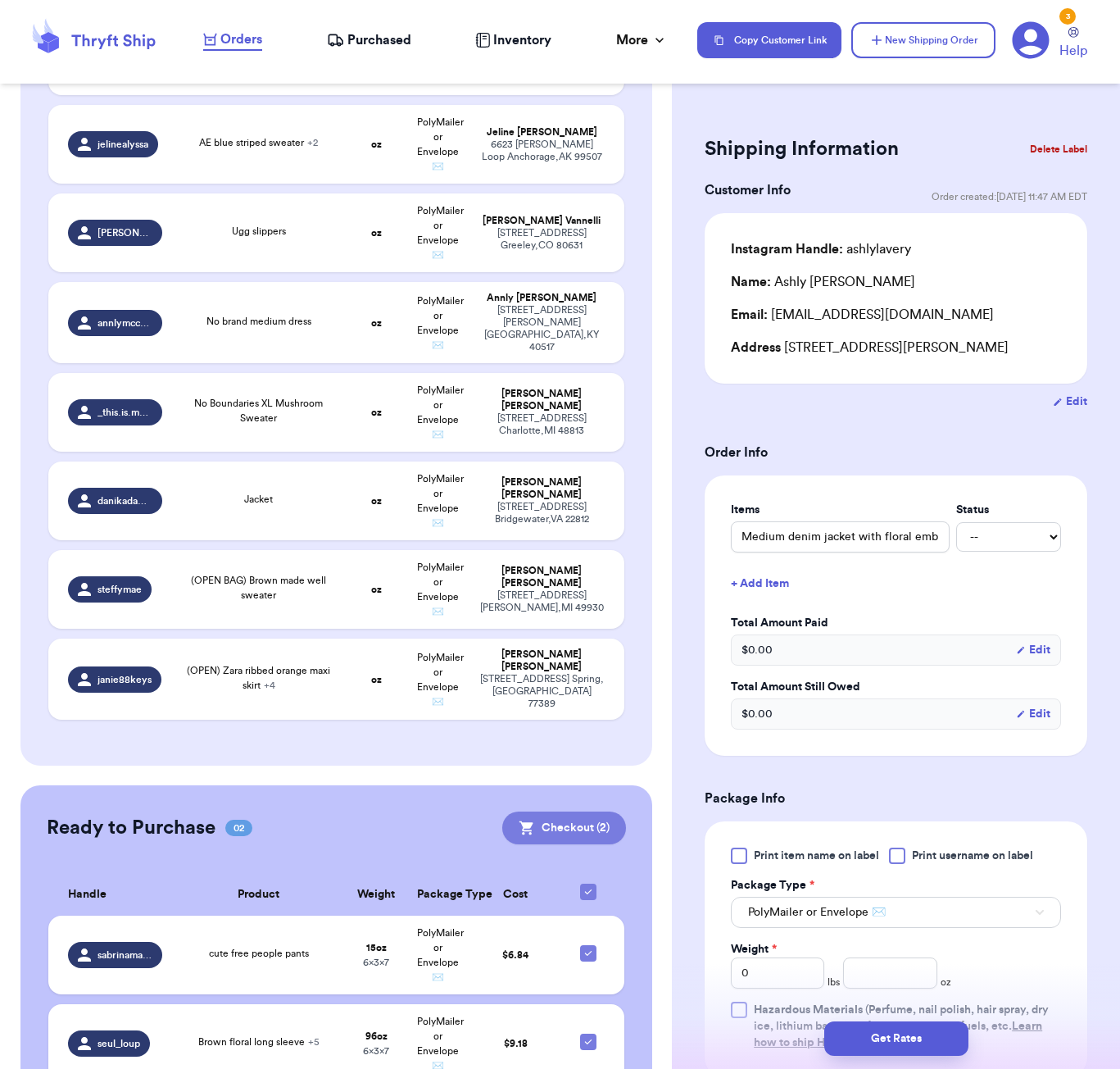
drag, startPoint x: 573, startPoint y: 769, endPoint x: 590, endPoint y: 739, distance: 34.5
click at [573, 786] on div "Ready to Purchase 02 Checkout ( 2 ) Checkout ( 2 ) Handle Product Weight Packag…" at bounding box center [336, 957] width 632 height 343
click at [589, 811] on button "Checkout ( 2 )" at bounding box center [563, 828] width 124 height 33
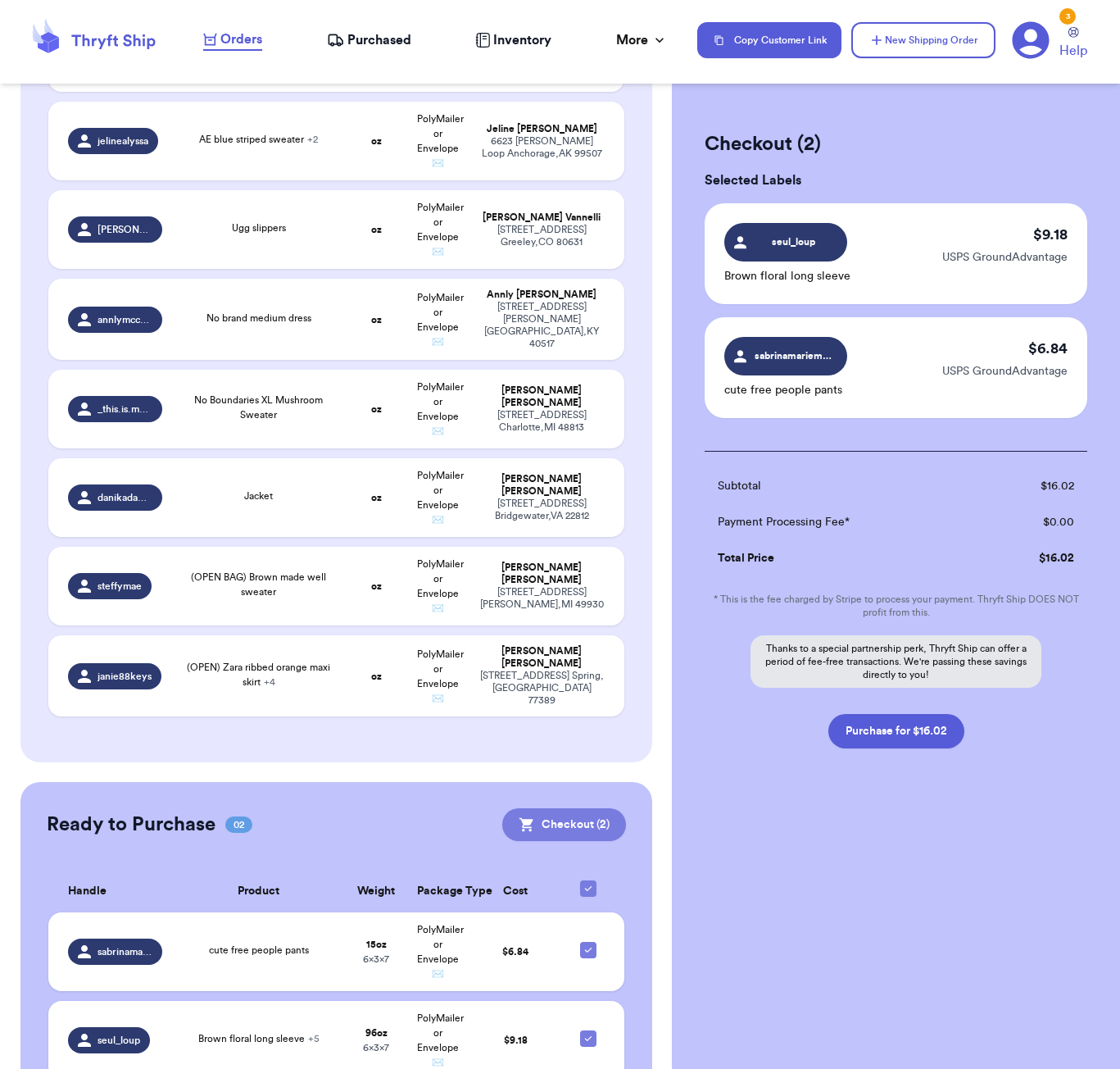
scroll to position [2747, 0]
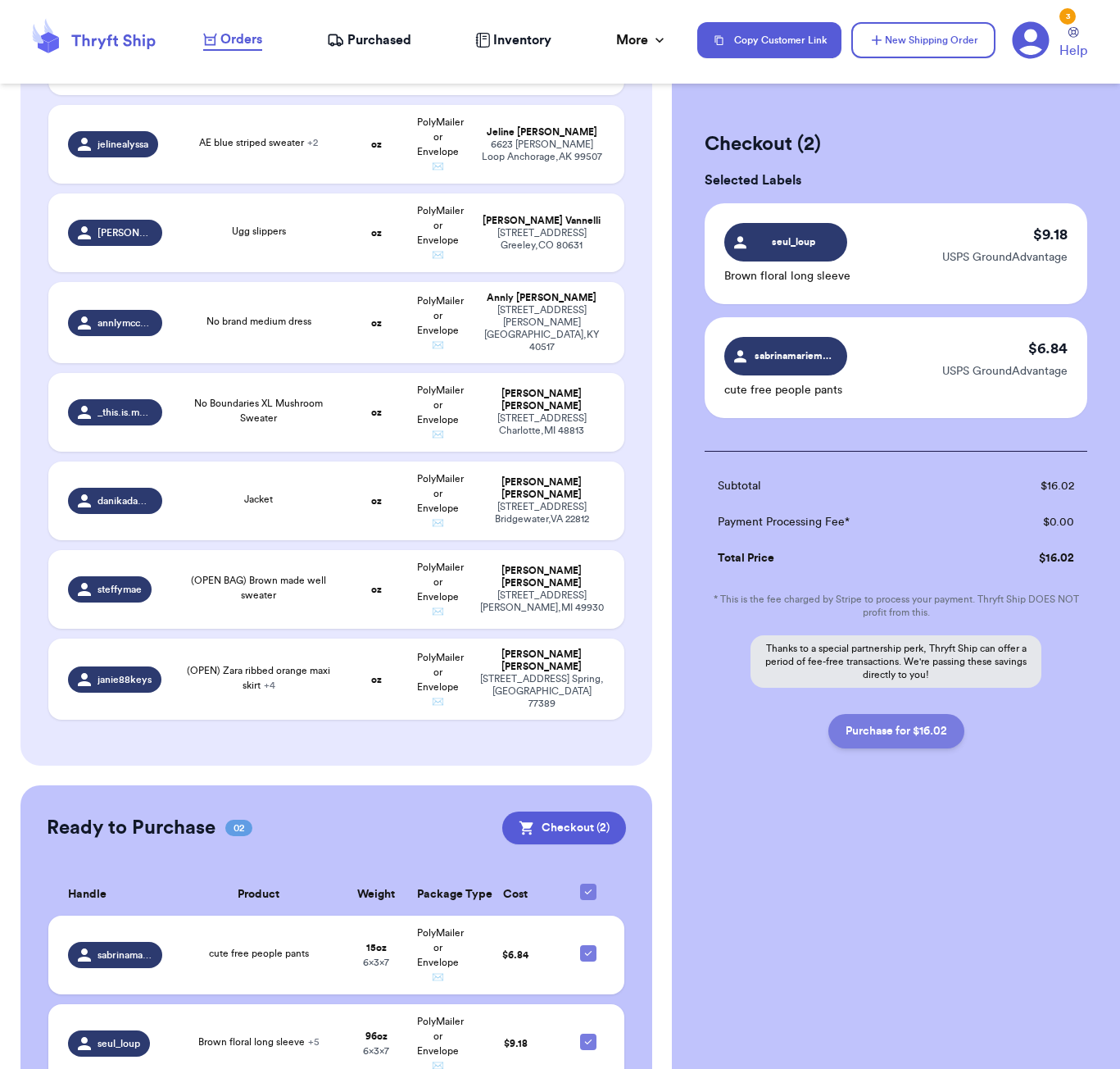
click at [936, 736] on button "Purchase for $16.02" at bounding box center [896, 731] width 136 height 35
checkbox input "false"
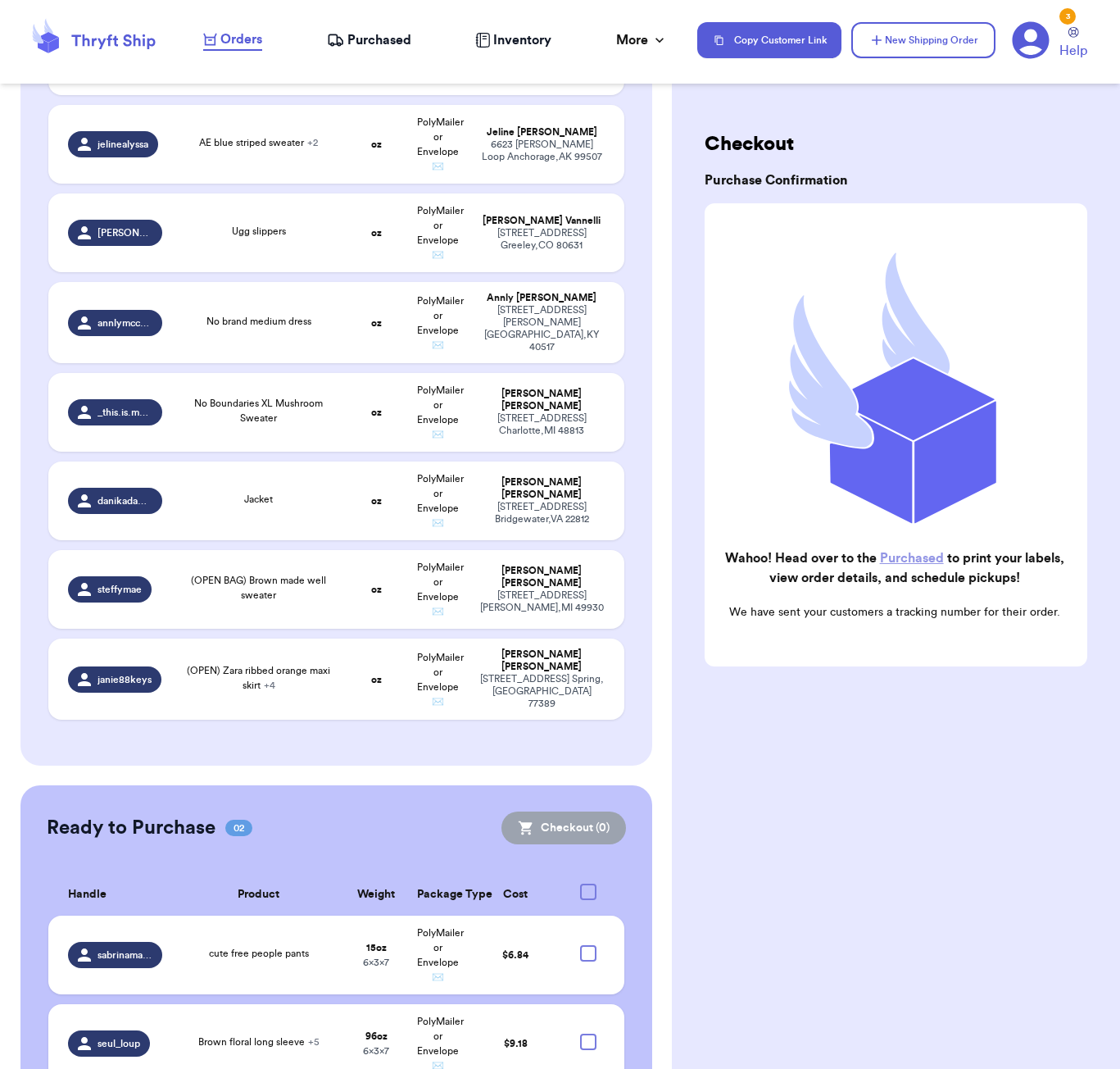
checkbox input "true"
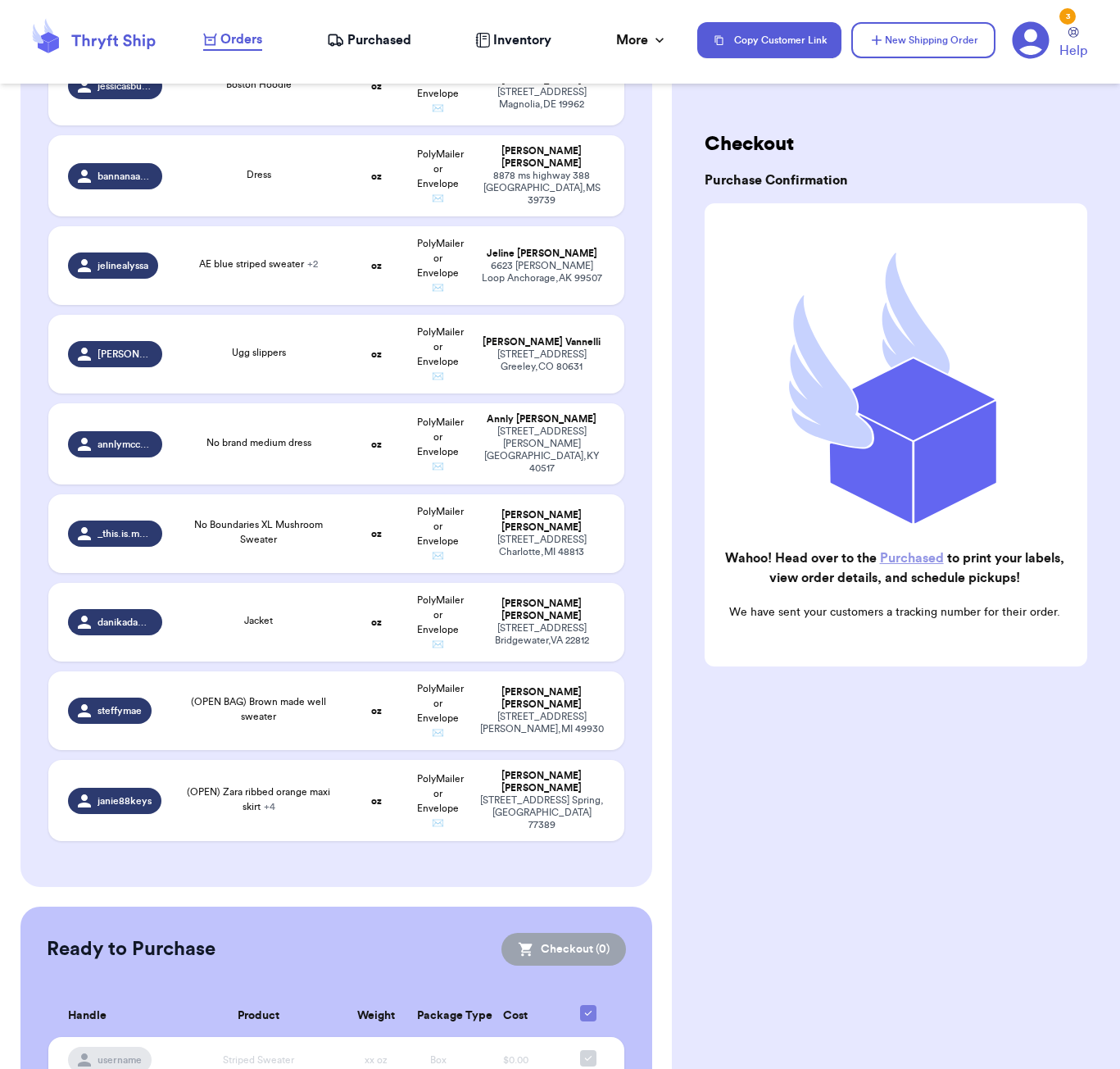
click at [360, 41] on span "Purchased" at bounding box center [379, 40] width 64 height 20
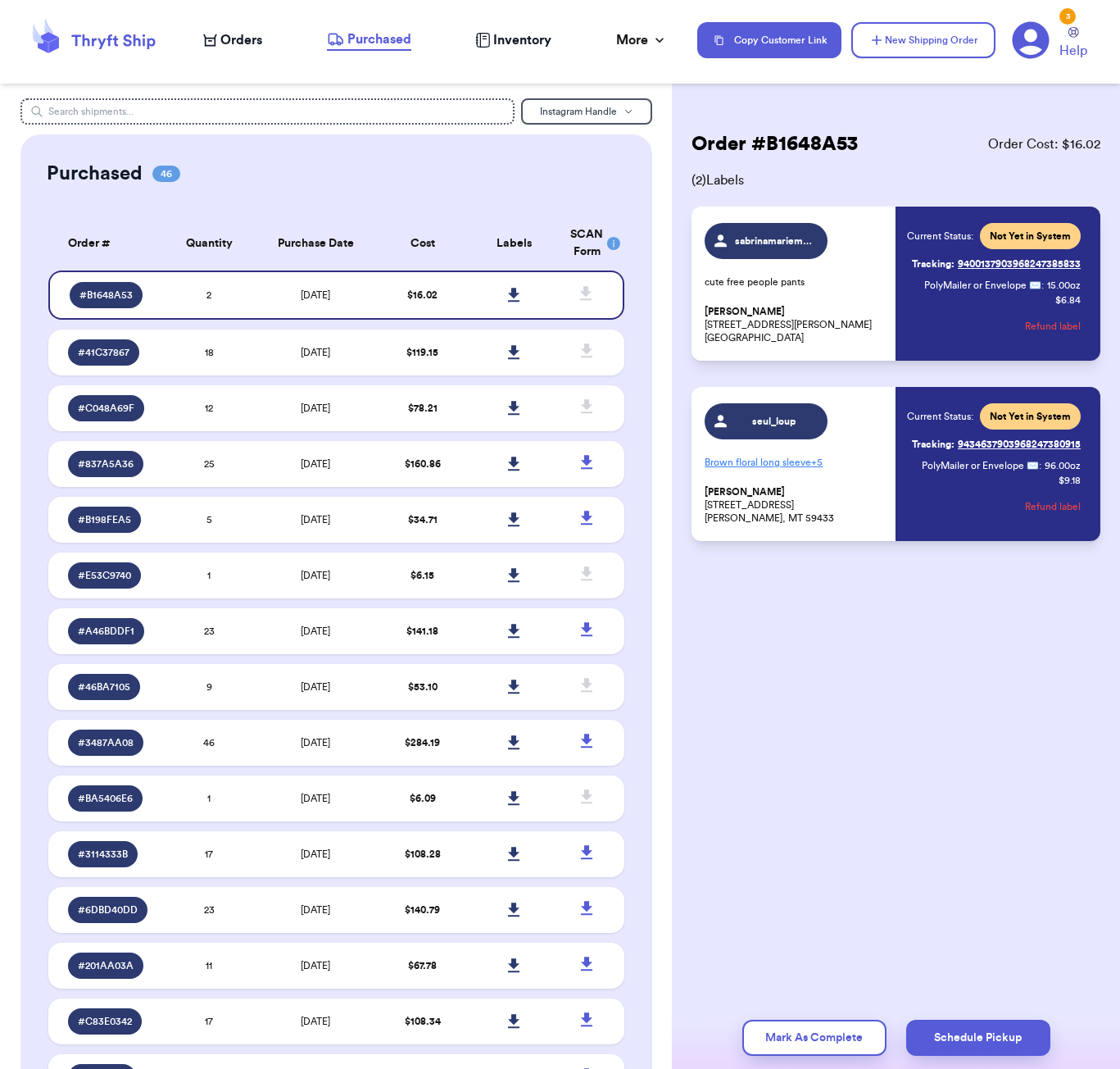
drag, startPoint x: 373, startPoint y: 48, endPoint x: 369, endPoint y: 87, distance: 39.2
click at [373, 48] on span "Purchased" at bounding box center [379, 39] width 64 height 20
click at [517, 313] on link at bounding box center [515, 296] width 36 height 36
click at [913, 124] on div "Order # B1648A53 Order Cost: $ 16.02 ( 2 ) Labels sabrinamariemason cute free p…" at bounding box center [896, 385] width 449 height 574
